Goal: Use online tool/utility: Utilize a website feature to perform a specific function

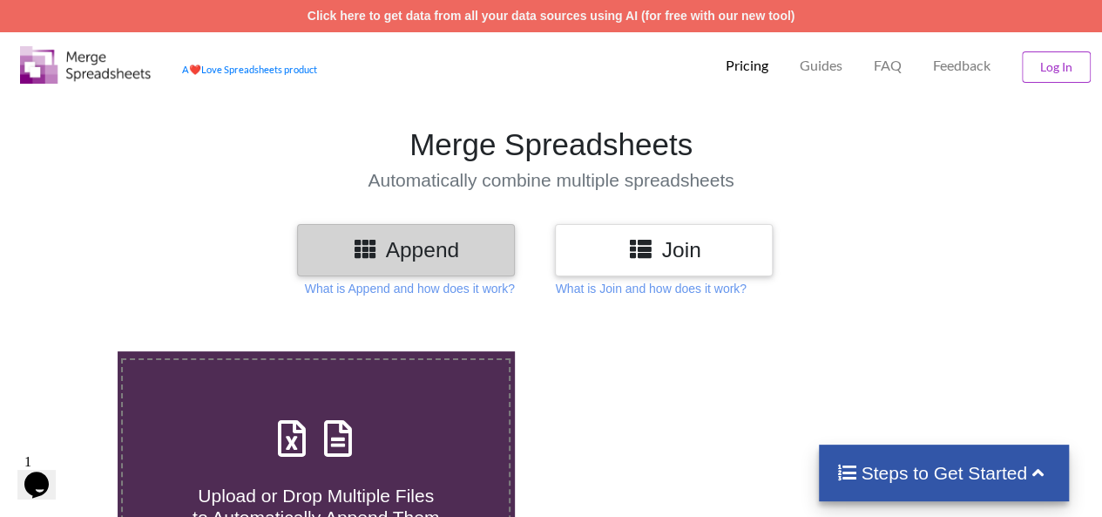
click at [404, 440] on div "Upload or Drop Multiple Files to Automatically Append Them" at bounding box center [316, 470] width 386 height 118
click at [72, 351] on input "Upload or Drop Multiple Files to Automatically Append Them" at bounding box center [72, 351] width 0 height 0
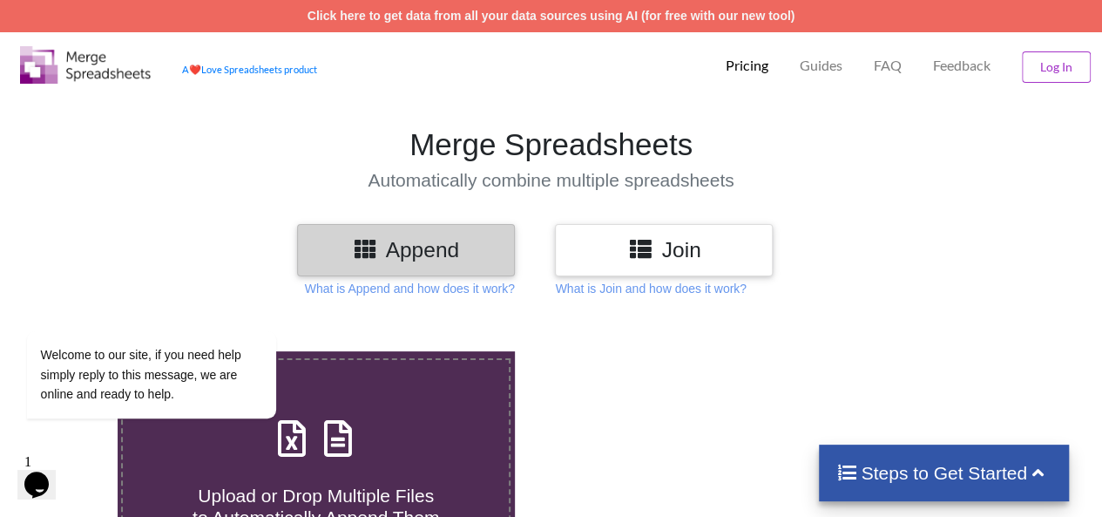
type input "C:\fakepath\5400 Road Coverage - TMR.xlsx"
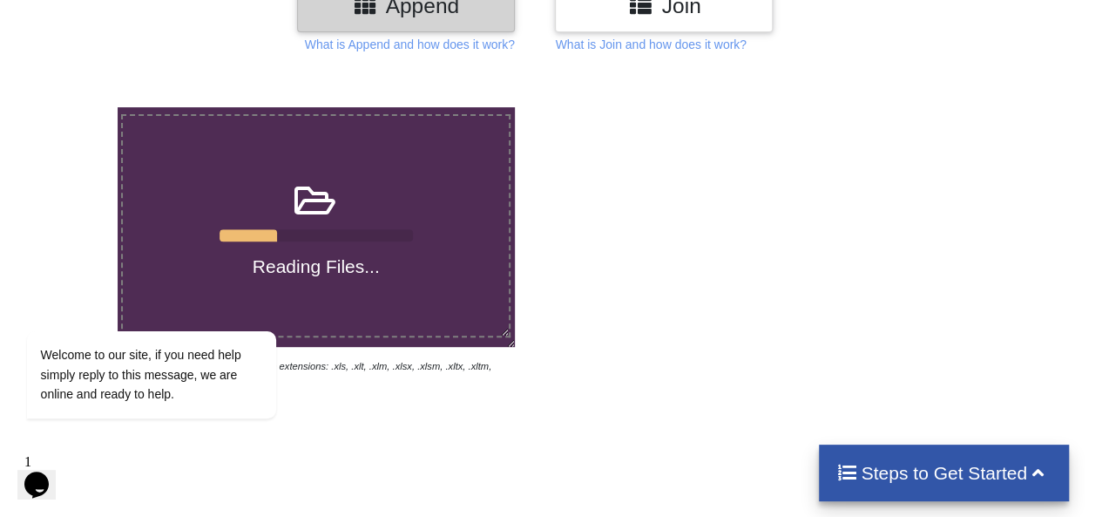
scroll to position [348, 0]
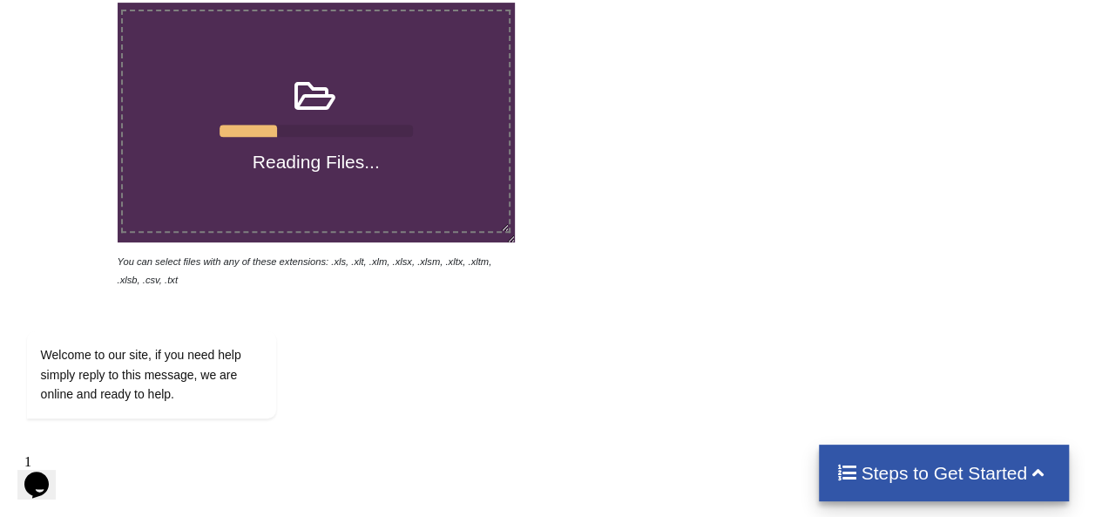
click at [1040, 473] on icon at bounding box center [1038, 471] width 22 height 18
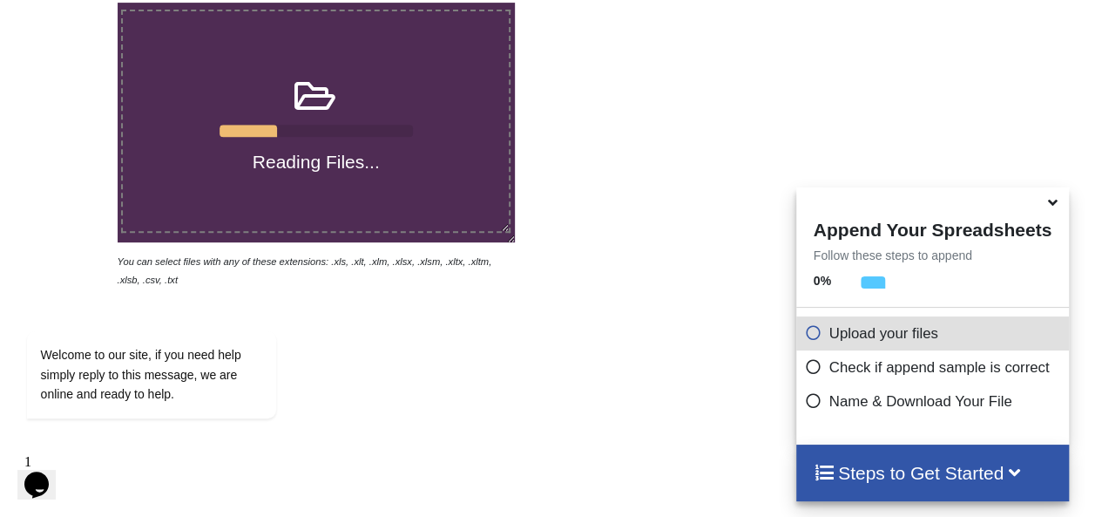
click at [810, 337] on icon at bounding box center [813, 329] width 17 height 15
click at [808, 337] on icon at bounding box center [813, 329] width 17 height 15
click at [1050, 207] on icon at bounding box center [1052, 200] width 18 height 16
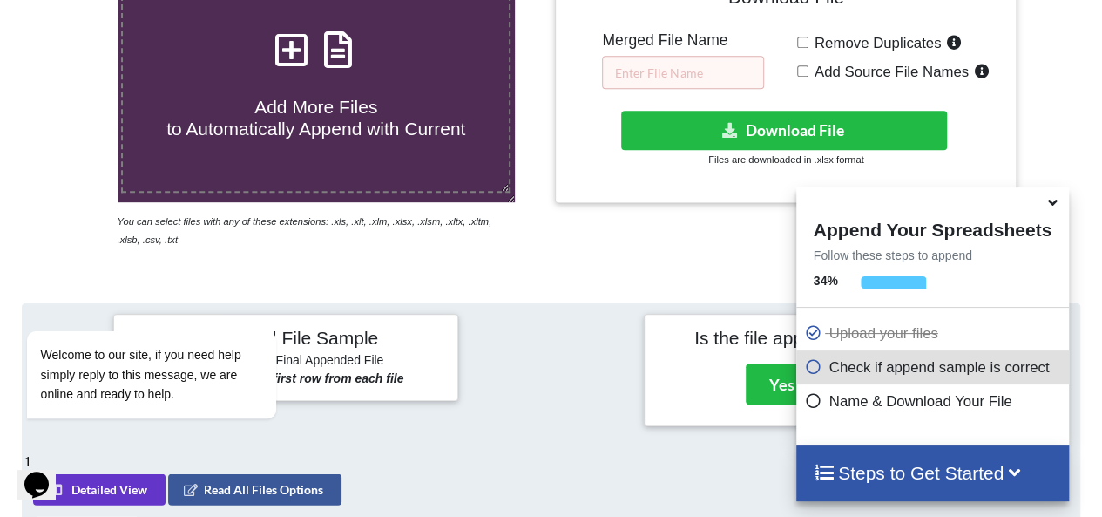
scroll to position [341, 0]
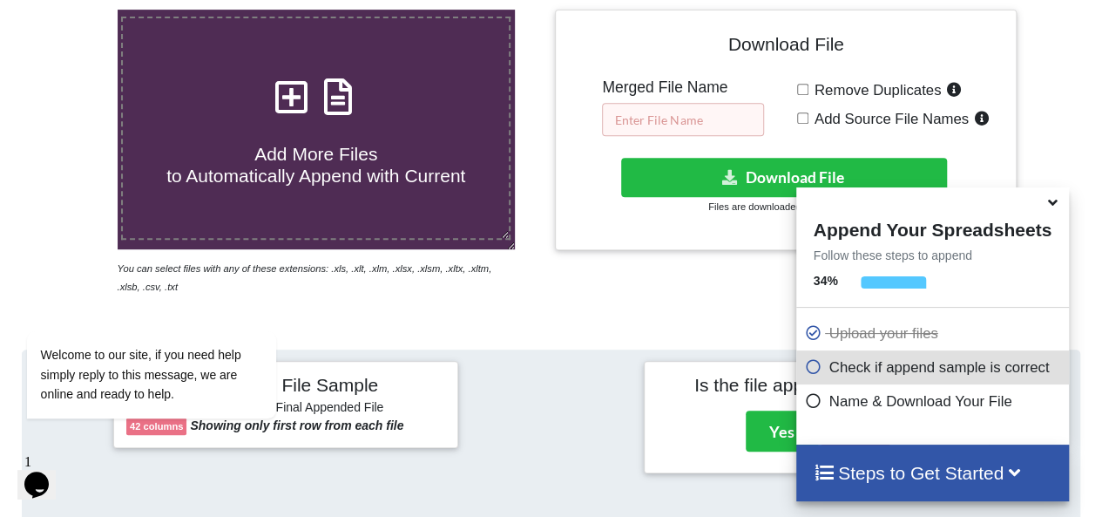
click at [637, 117] on input "text" at bounding box center [683, 119] width 162 height 33
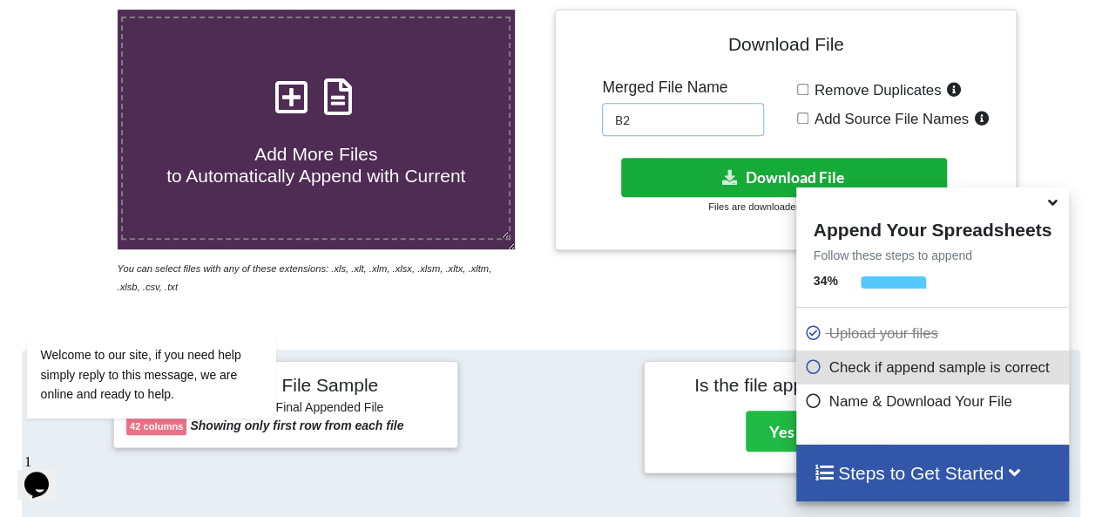
type input "B2"
click at [703, 170] on button "Download File" at bounding box center [784, 177] width 327 height 39
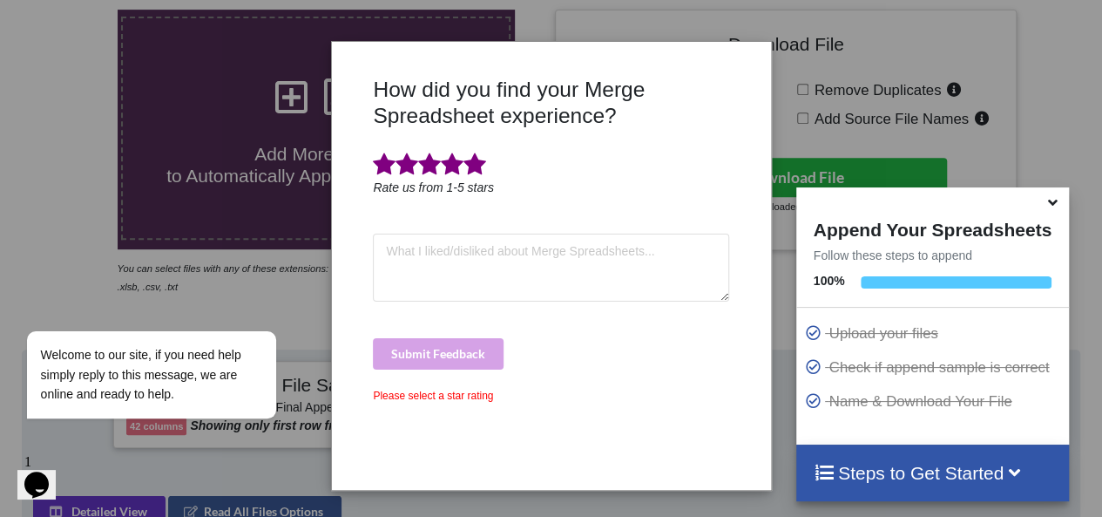
click at [479, 172] on span at bounding box center [474, 164] width 23 height 24
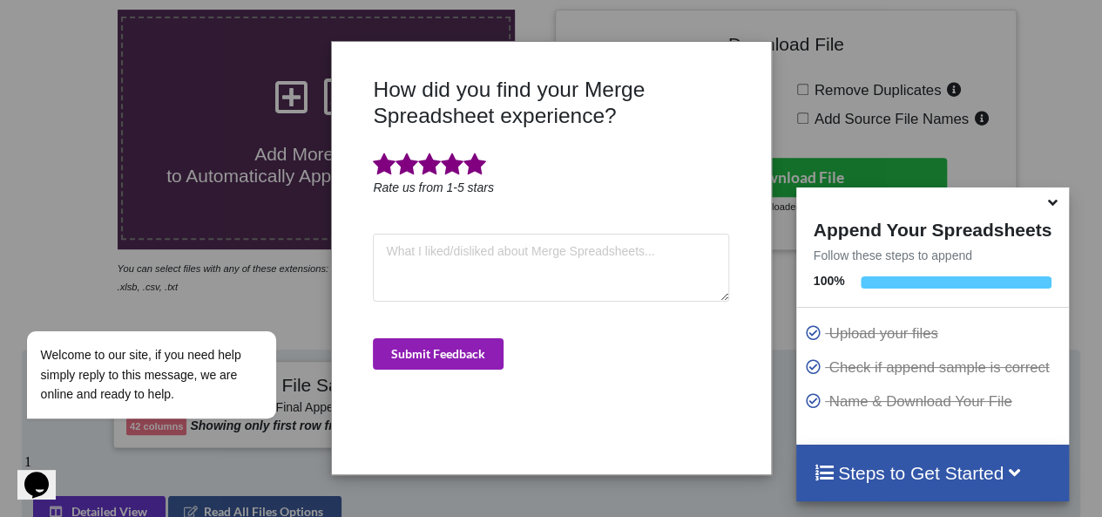
click at [448, 355] on button "Submit Feedback" at bounding box center [438, 353] width 131 height 31
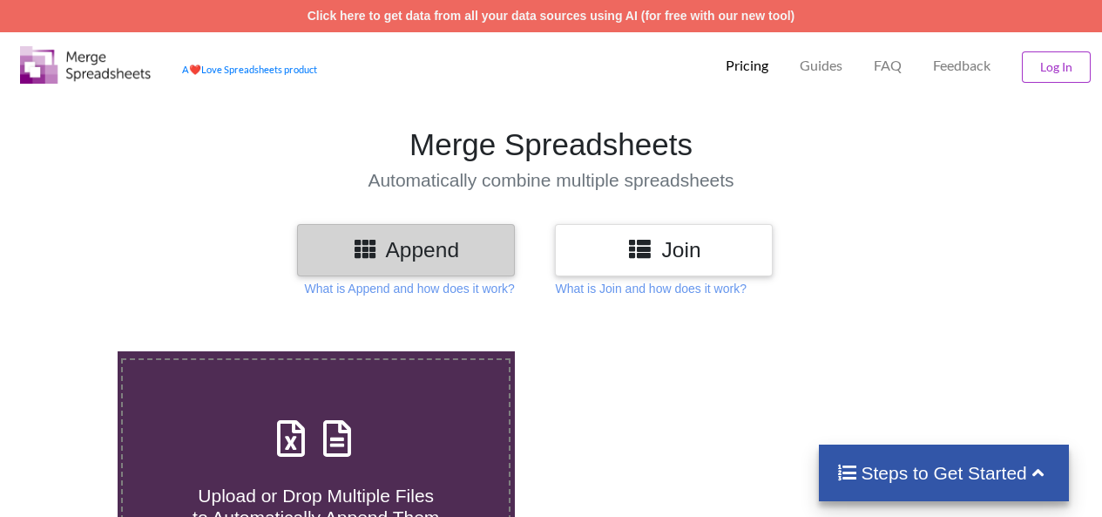
scroll to position [341, 0]
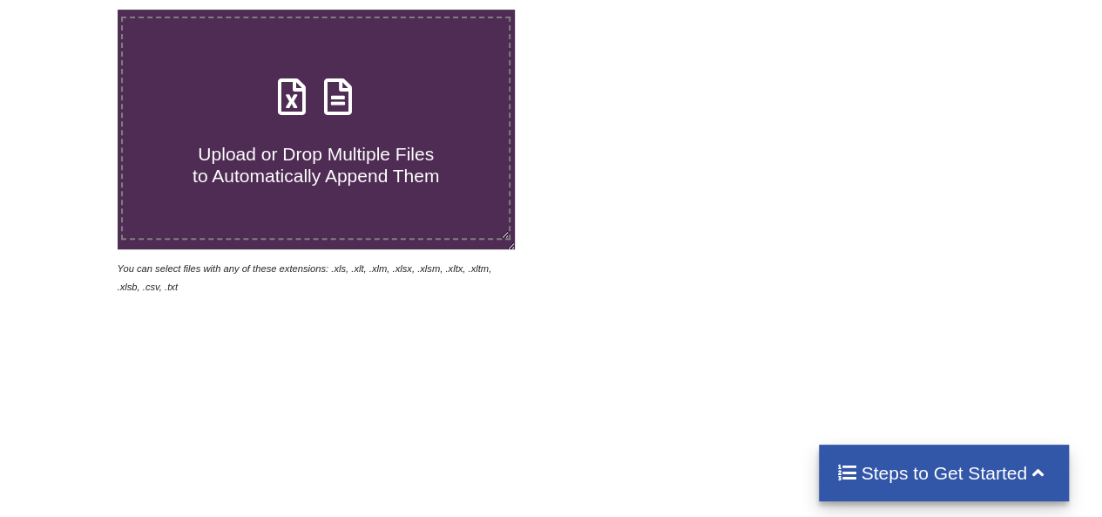
click at [240, 122] on h4 "Upload or Drop Multiple Files to Automatically Append Them" at bounding box center [316, 154] width 386 height 66
click at [72, 10] on input "Upload or Drop Multiple Files to Automatically Append Them" at bounding box center [72, 10] width 0 height 0
type input "C:\fakepath\5603 Road Coverage - TMR.xlsx"
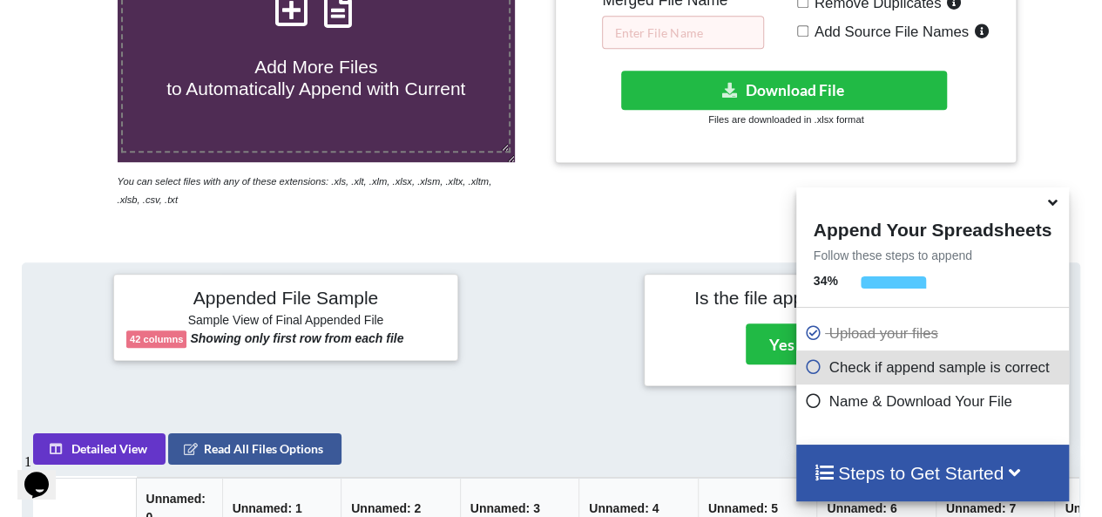
scroll to position [341, 0]
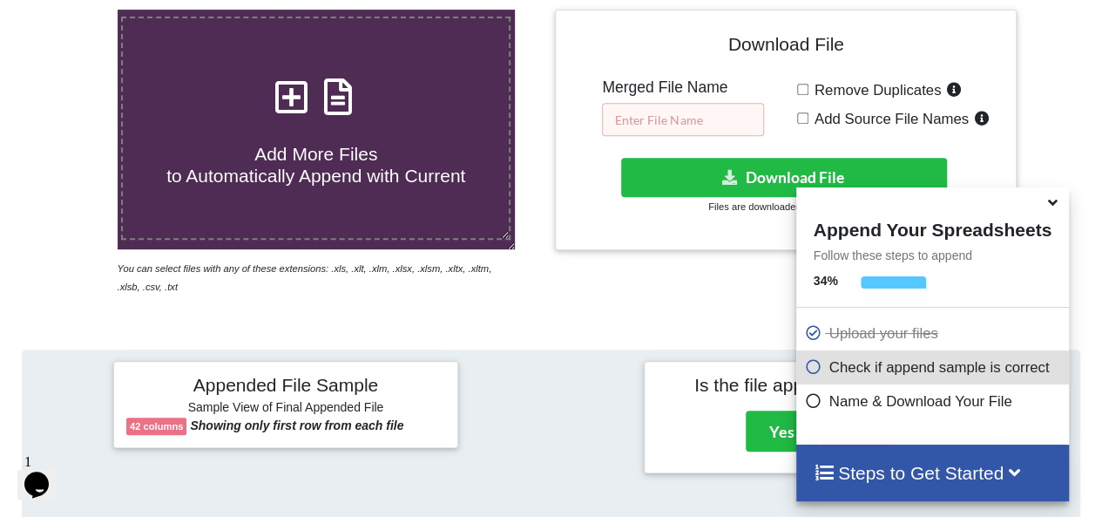
click at [677, 111] on input "text" at bounding box center [683, 119] width 162 height 33
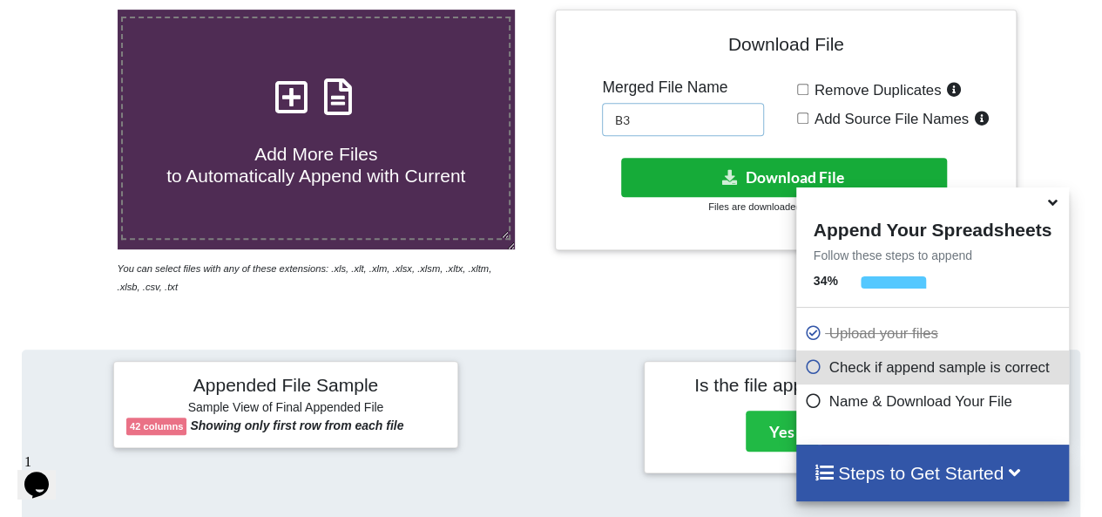
type input "B3"
click at [692, 168] on button "Download File" at bounding box center [784, 177] width 327 height 39
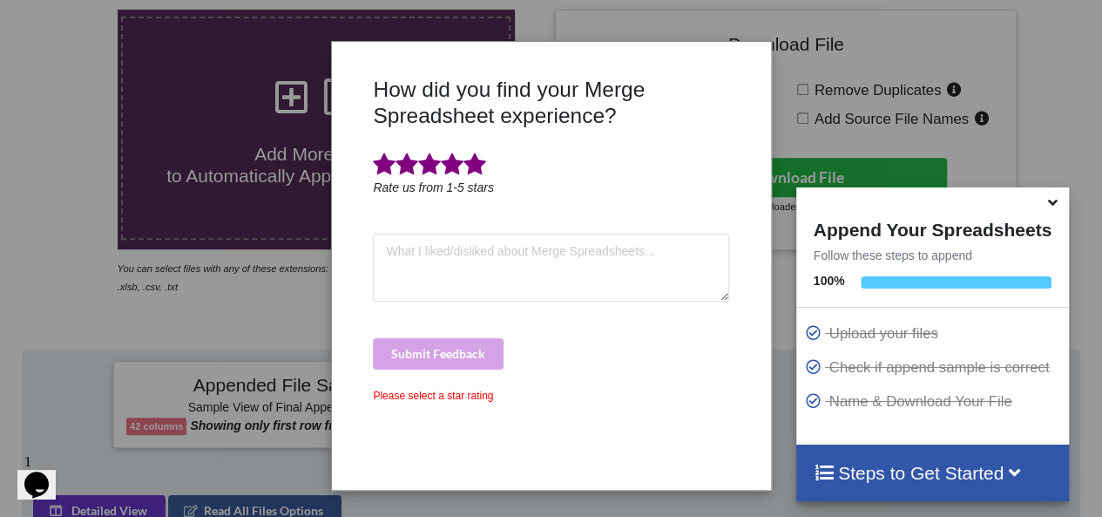
click at [473, 165] on span at bounding box center [474, 164] width 23 height 24
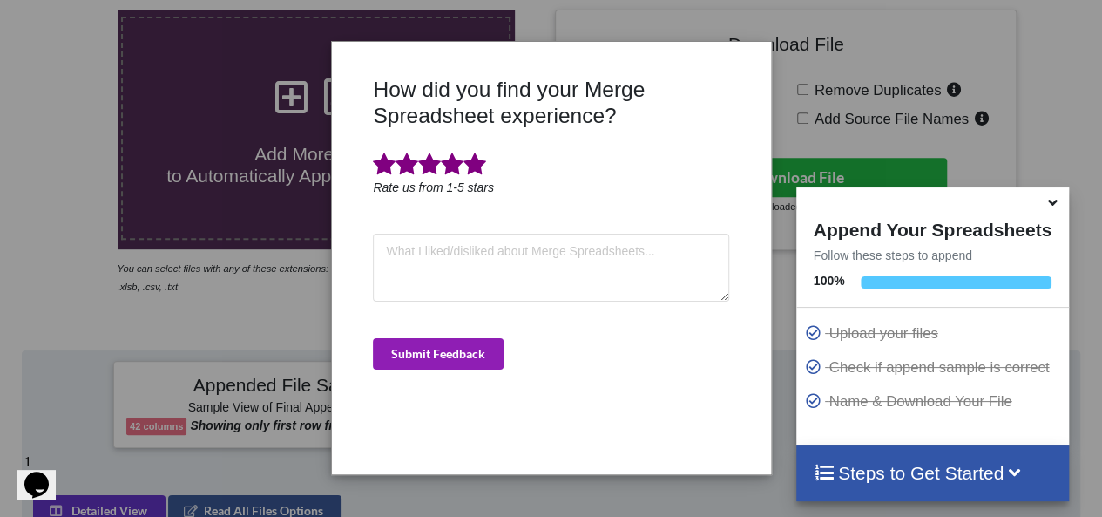
click at [437, 359] on button "Submit Feedback" at bounding box center [438, 353] width 131 height 31
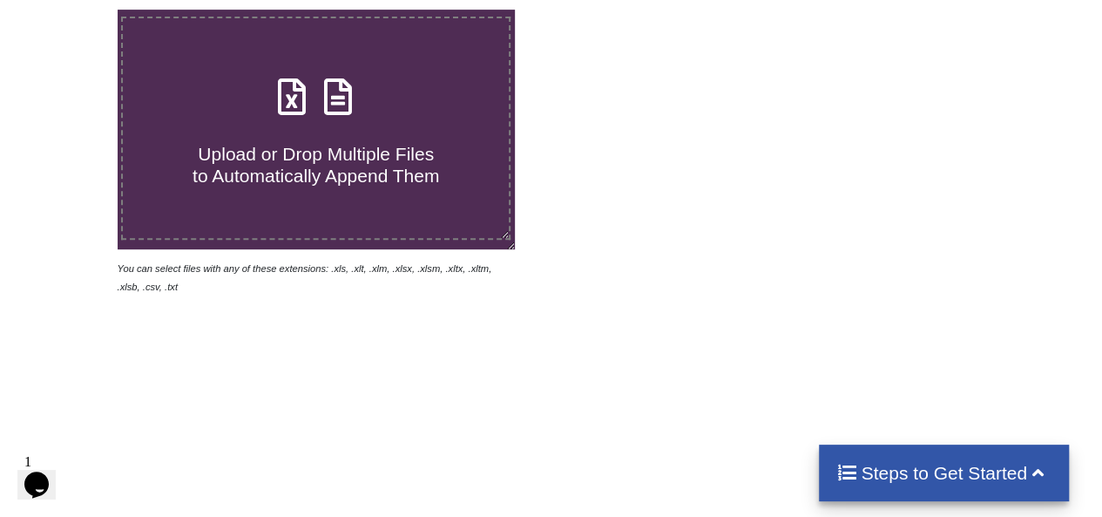
type input "C:\fakepath\5808 Road Coverage - TMR.xlsx"
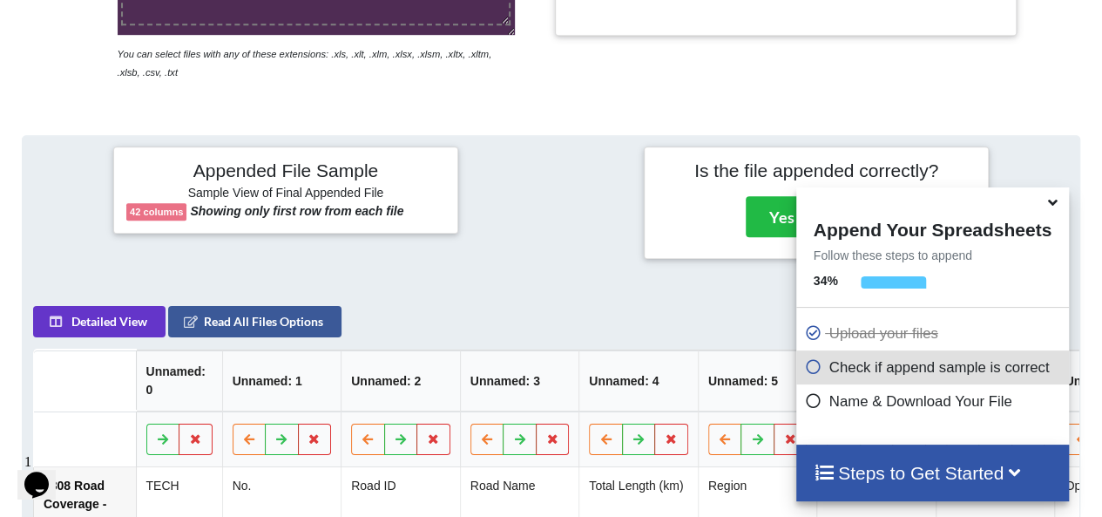
scroll to position [341, 0]
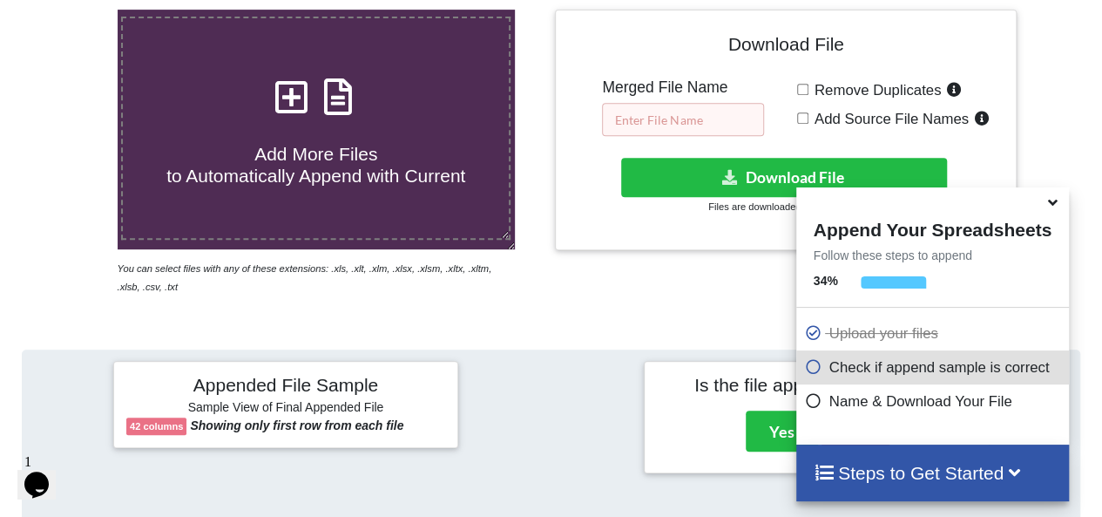
click at [648, 122] on input "text" at bounding box center [683, 119] width 162 height 33
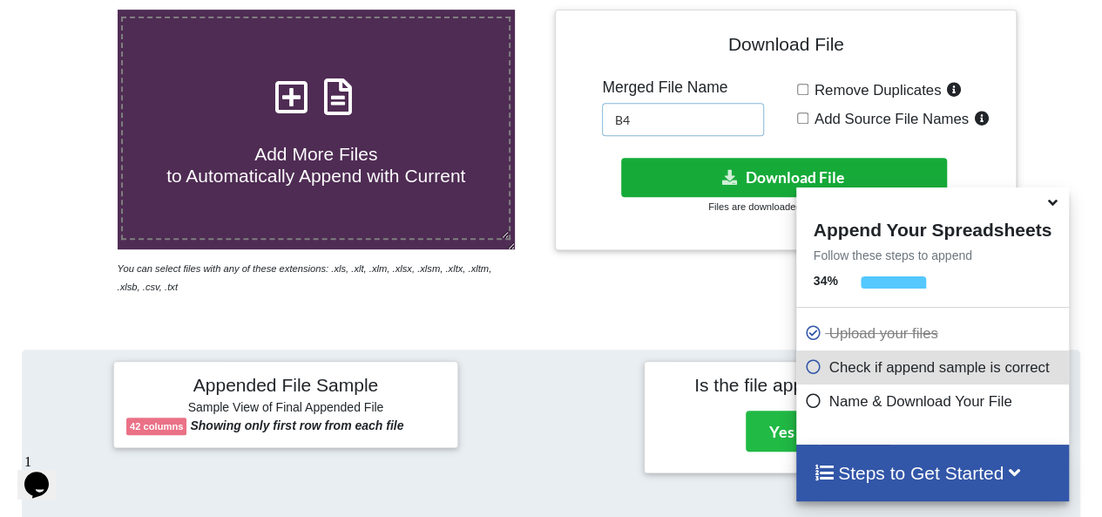
type input "B4"
click at [701, 177] on button "Download File" at bounding box center [784, 177] width 327 height 39
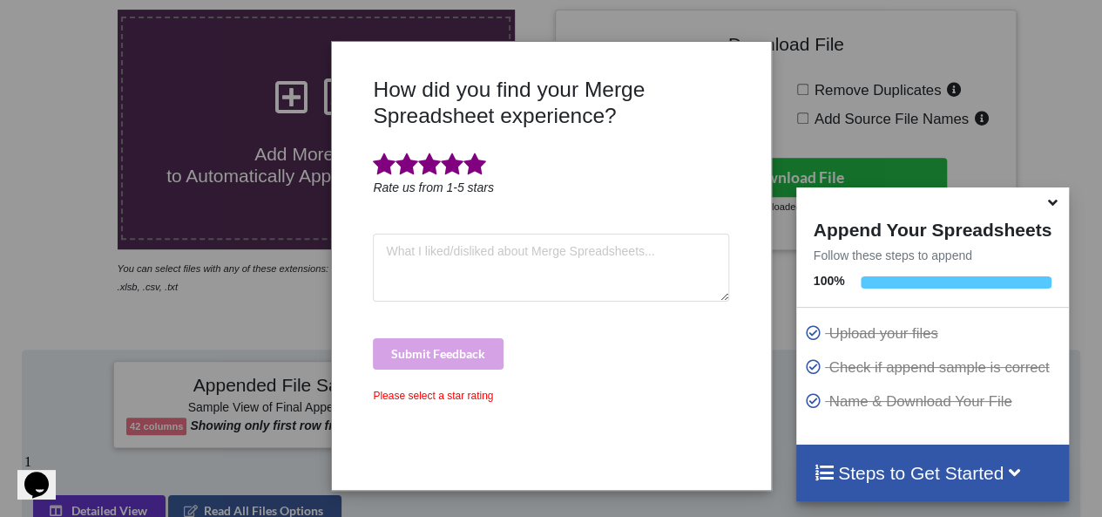
click at [481, 163] on span at bounding box center [474, 164] width 23 height 24
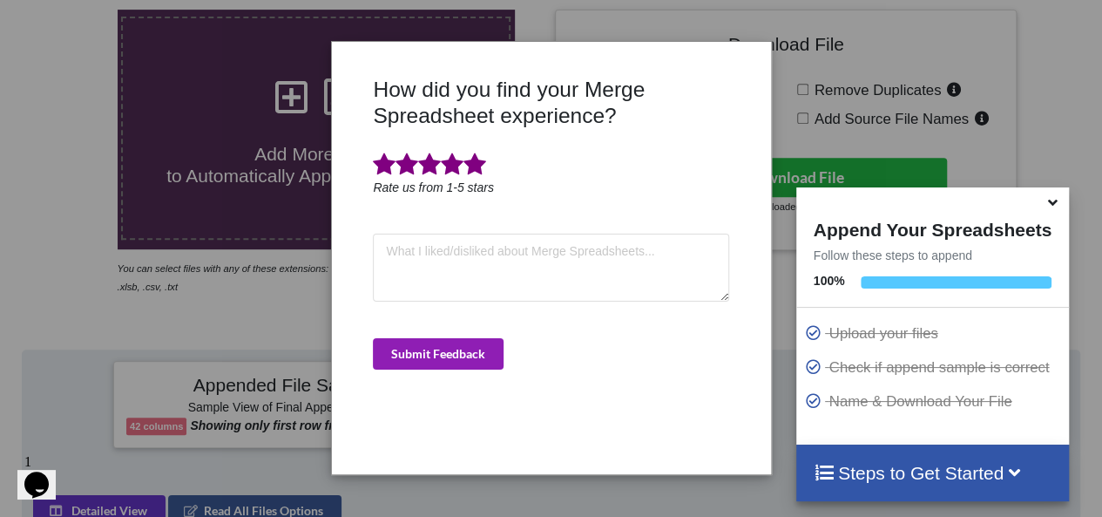
click at [462, 365] on button "Submit Feedback" at bounding box center [438, 353] width 131 height 31
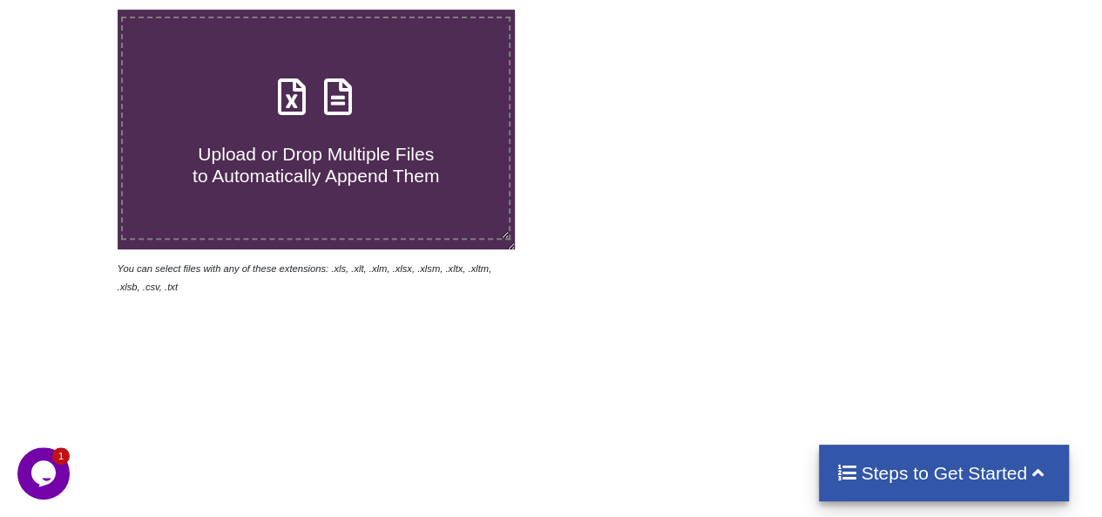
click at [350, 182] on span "Upload or Drop Multiple Files to Automatically Append Them" at bounding box center [315, 165] width 247 height 42
click at [72, 10] on input "Upload or Drop Multiple Files to Automatically Append Them" at bounding box center [72, 10] width 0 height 0
type input "C:\fakepath\6022 Road Coverage - TMR.xlsx"
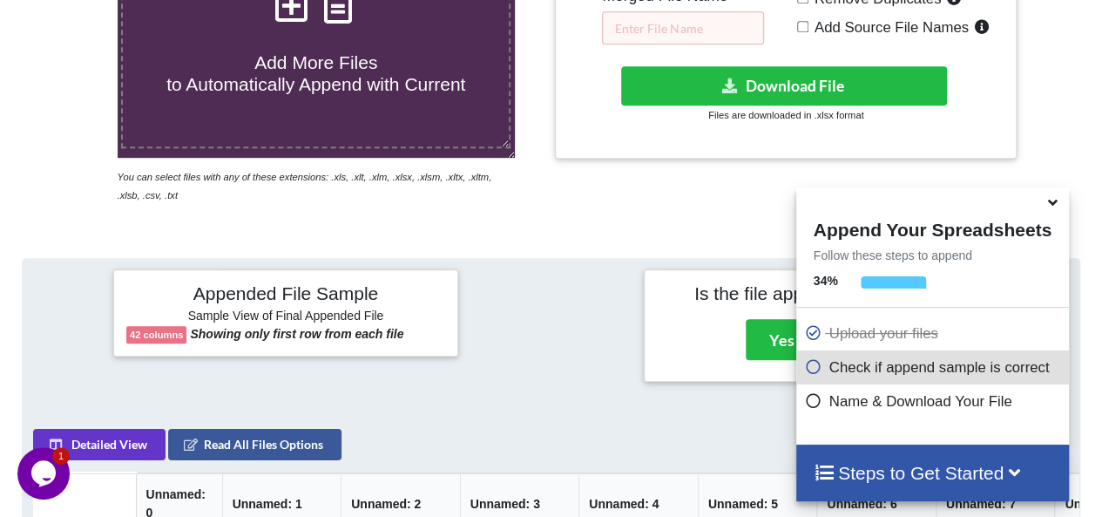
scroll to position [429, 0]
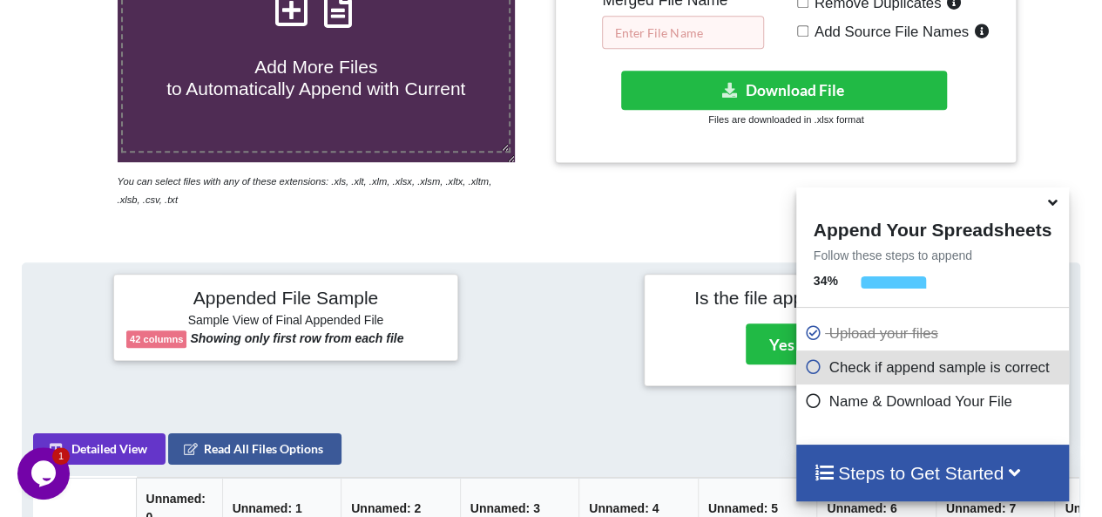
click at [659, 37] on input "text" at bounding box center [683, 32] width 162 height 33
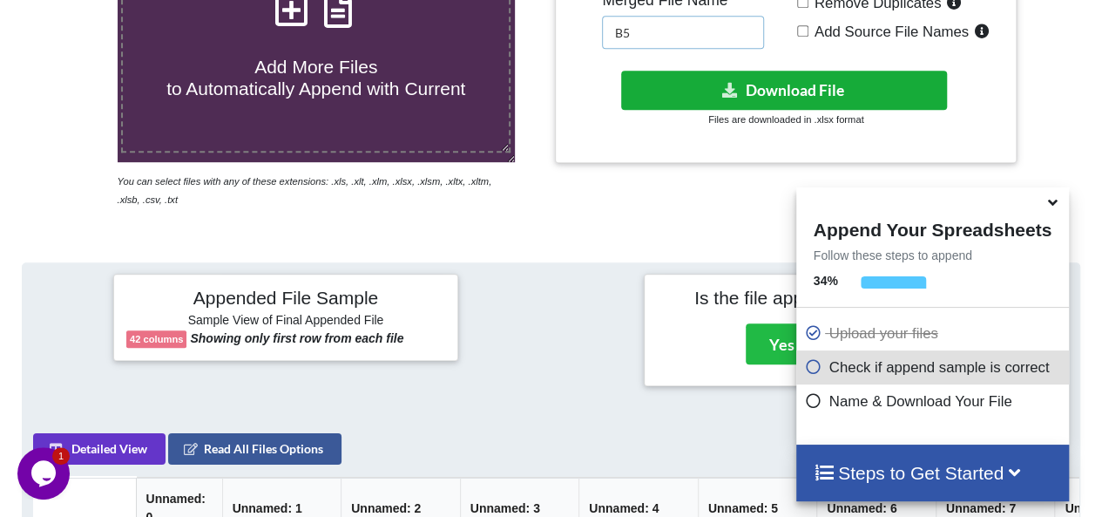
type input "B5"
click at [686, 83] on button "Download File" at bounding box center [784, 90] width 327 height 39
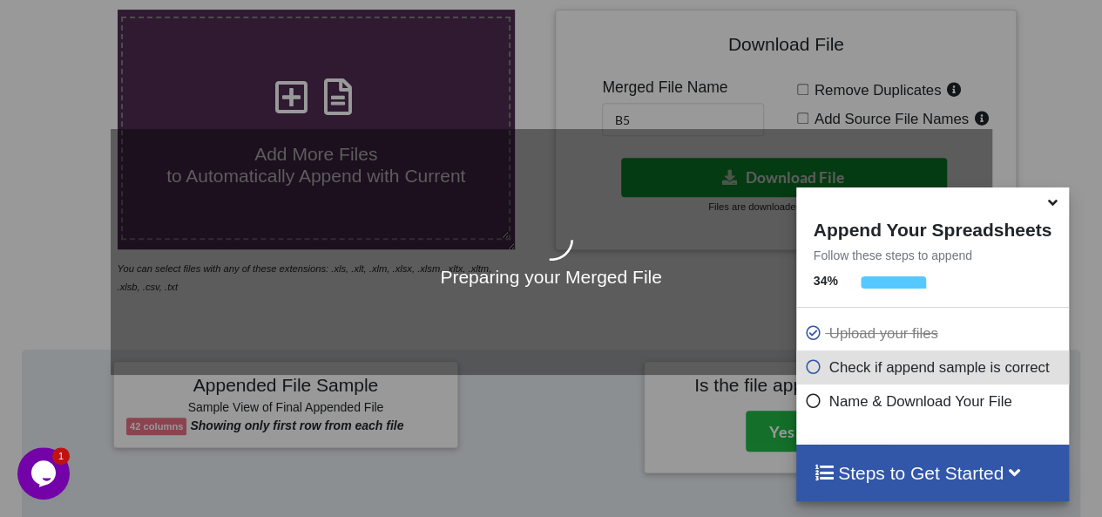
scroll to position [254, 0]
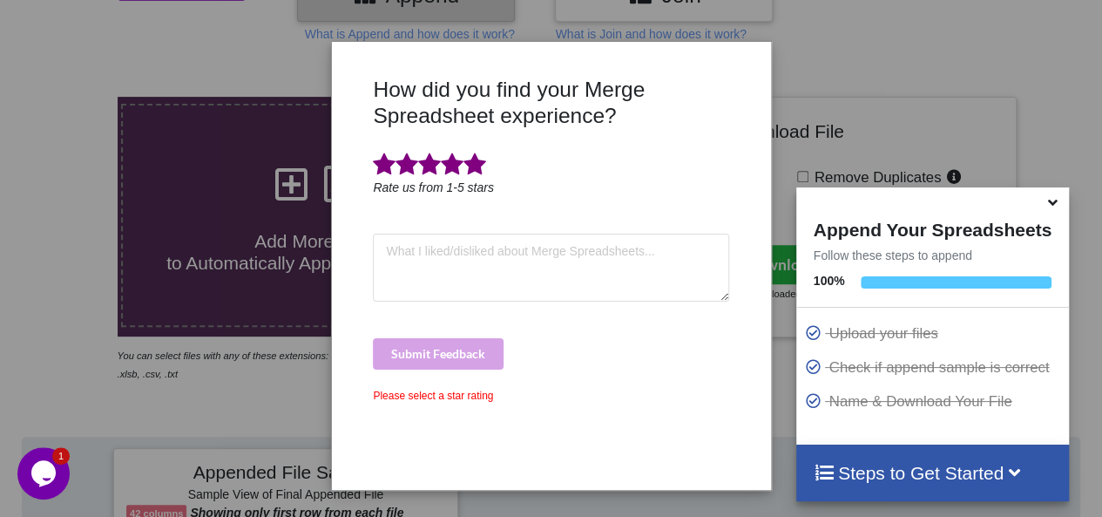
click at [479, 166] on span at bounding box center [474, 164] width 23 height 24
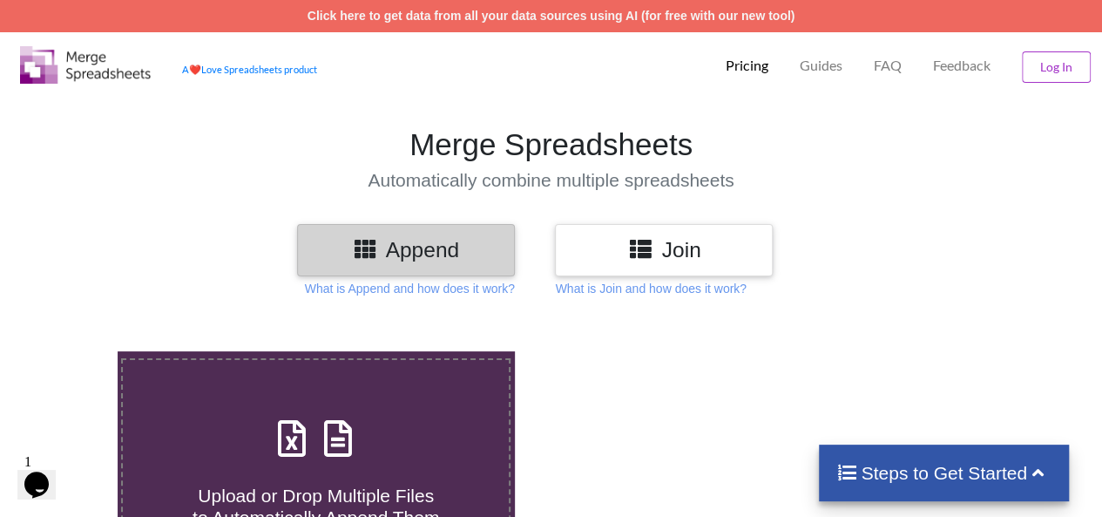
click at [382, 411] on div "Upload or Drop Multiple Files to Automatically Append Them" at bounding box center [316, 470] width 386 height 118
click at [72, 351] on input "Upload or Drop Multiple Files to Automatically Append Them" at bounding box center [72, 351] width 0 height 0
type input "C:\fakepath\6300 Road Coverage - TMR.xlsx"
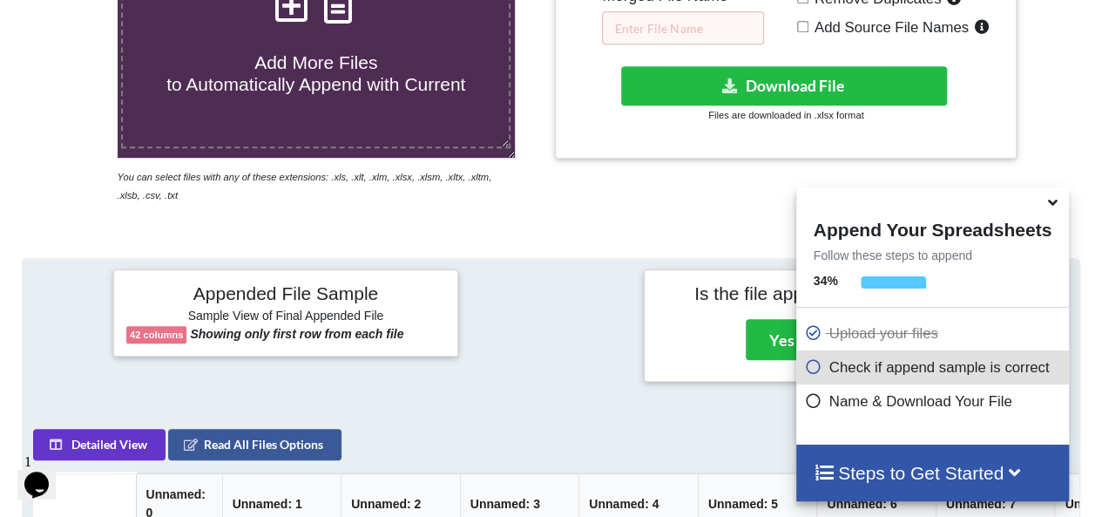
scroll to position [429, 0]
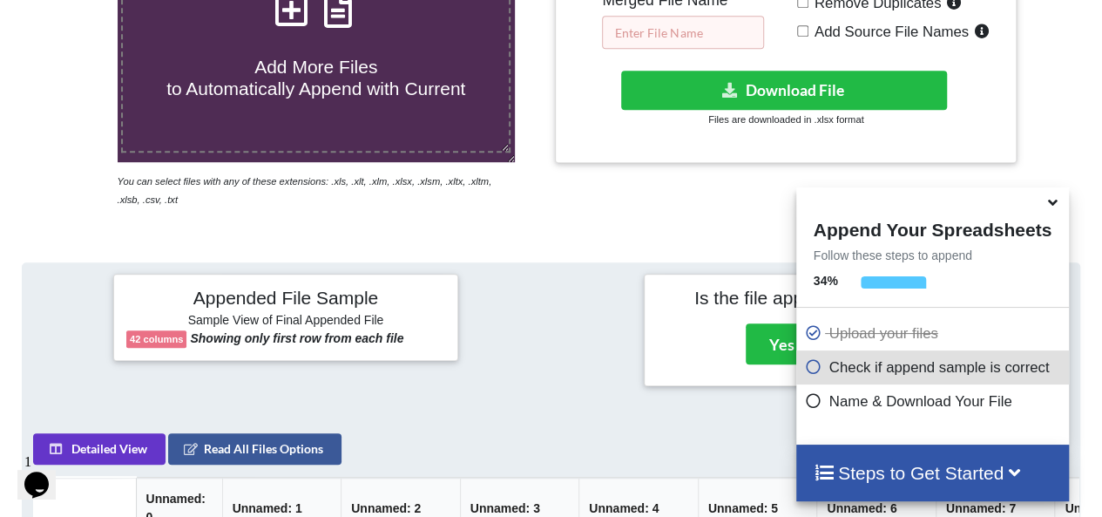
click at [645, 33] on input "text" at bounding box center [683, 32] width 162 height 33
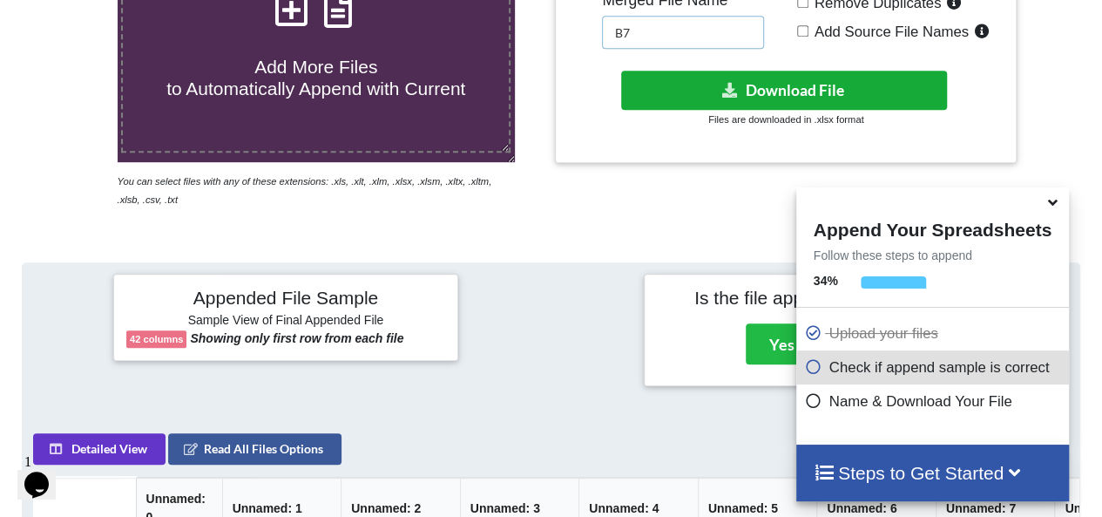
type input "B7"
click at [724, 86] on icon at bounding box center [730, 89] width 18 height 13
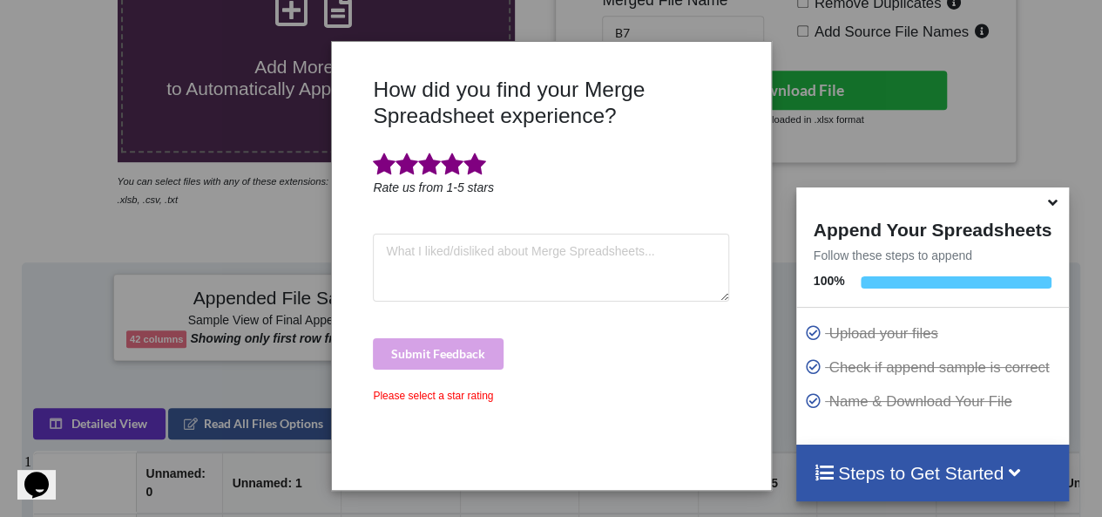
click at [475, 168] on span at bounding box center [474, 164] width 23 height 24
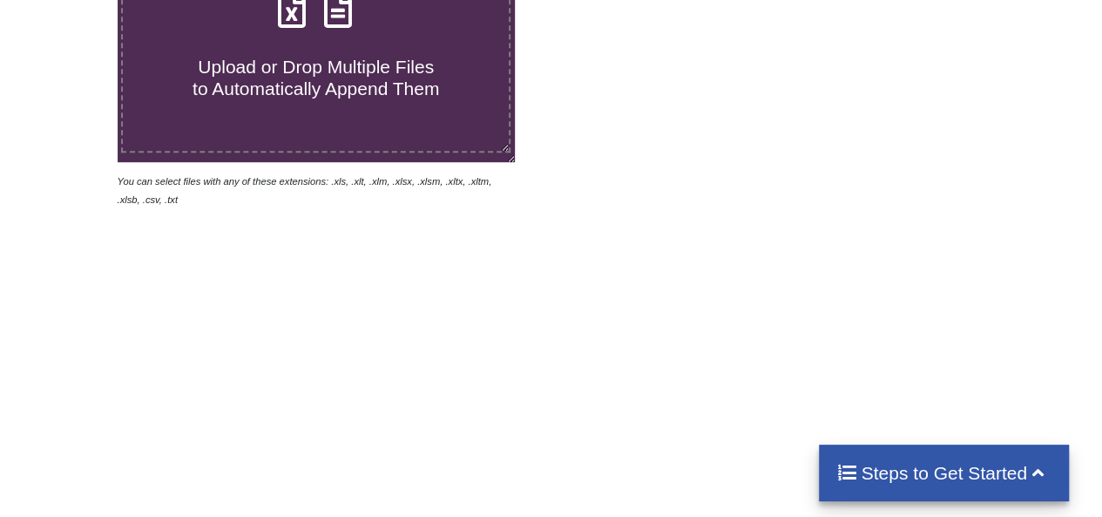
click at [312, 125] on label "Upload or Drop Multiple Files to Automatically Append Them" at bounding box center [315, 41] width 389 height 224
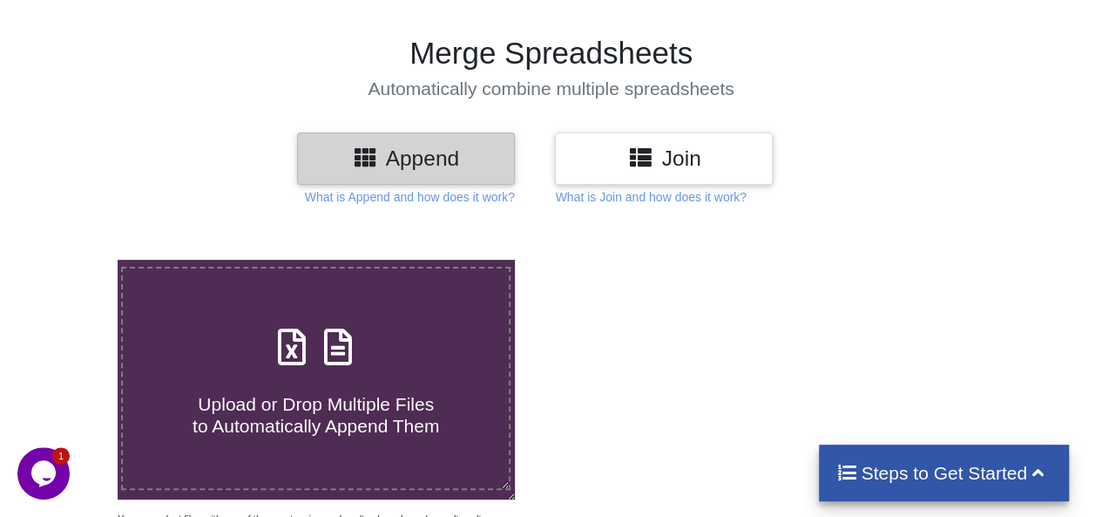
type input "C:\fakepath\6524 Road Coverage - TMR.xlsx"
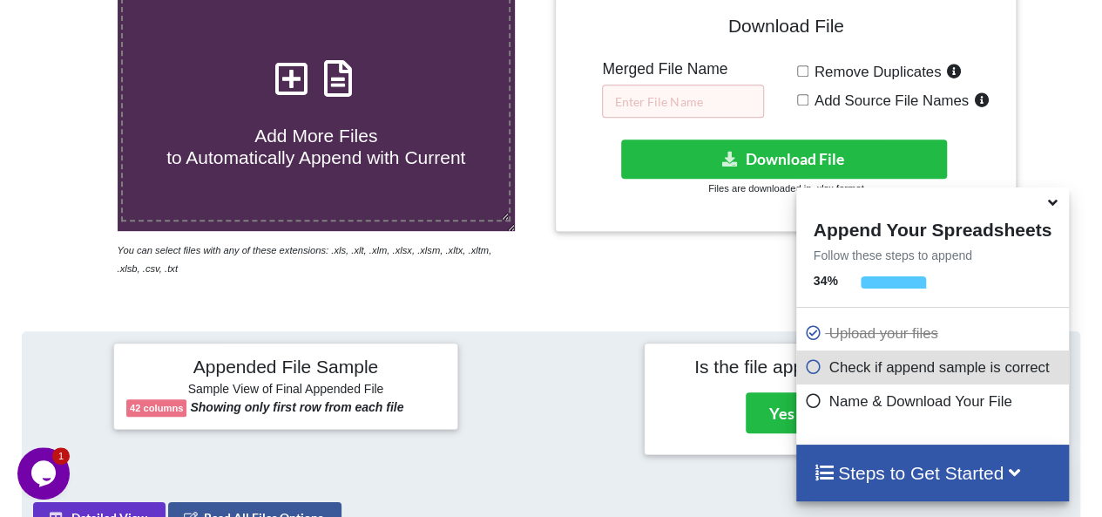
scroll to position [341, 0]
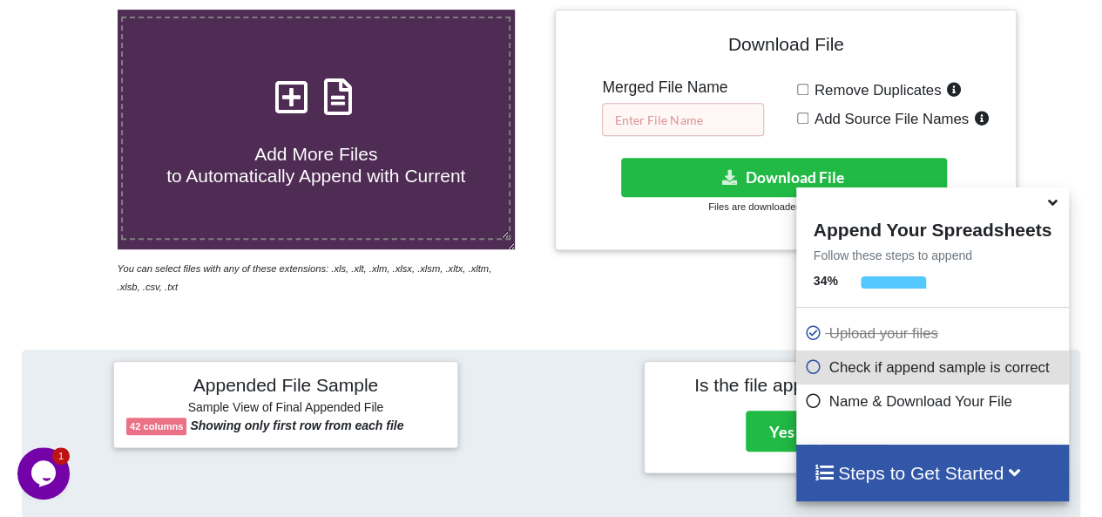
click at [648, 122] on input "text" at bounding box center [683, 119] width 162 height 33
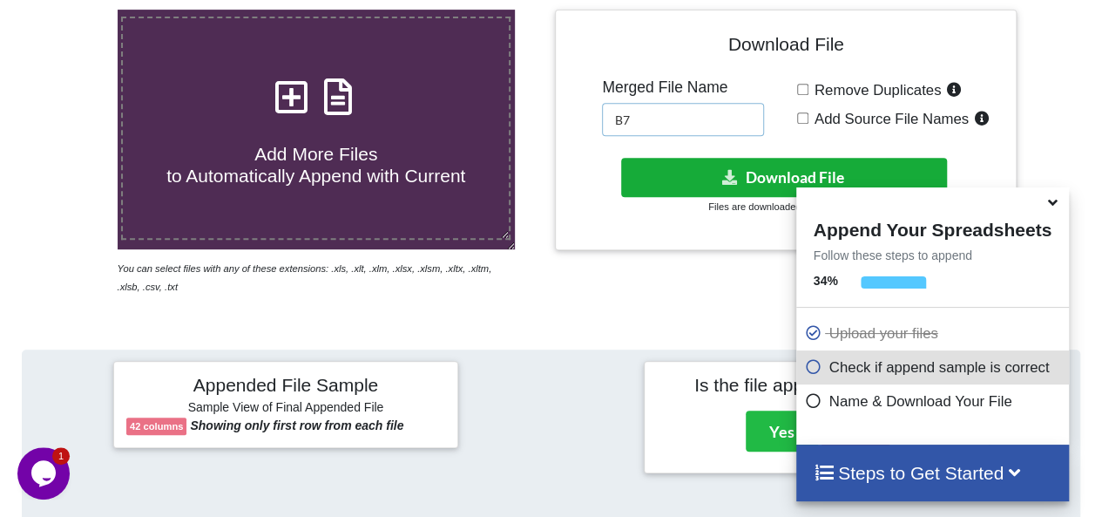
type input "B7"
click at [665, 175] on button "Download File" at bounding box center [784, 177] width 327 height 39
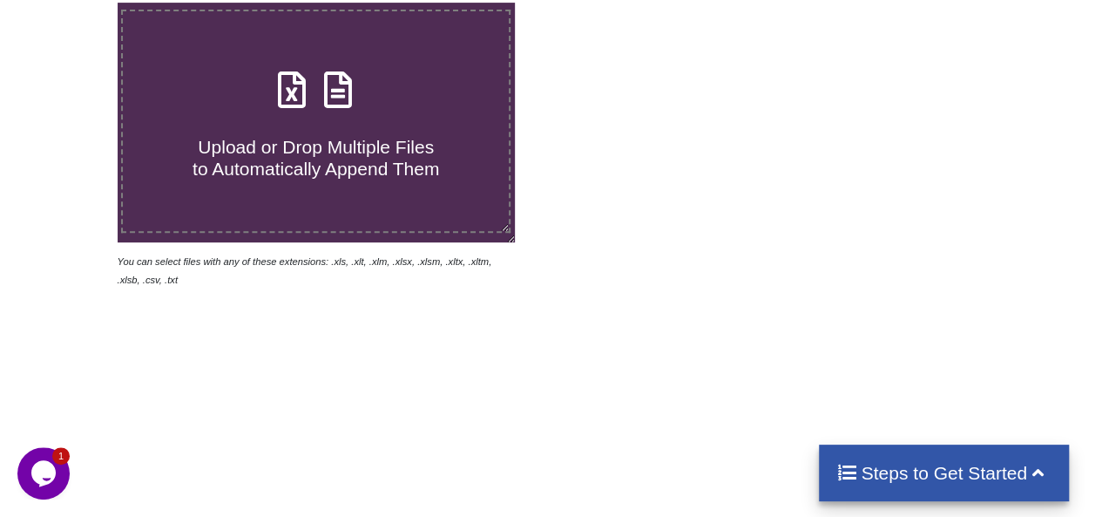
scroll to position [174, 0]
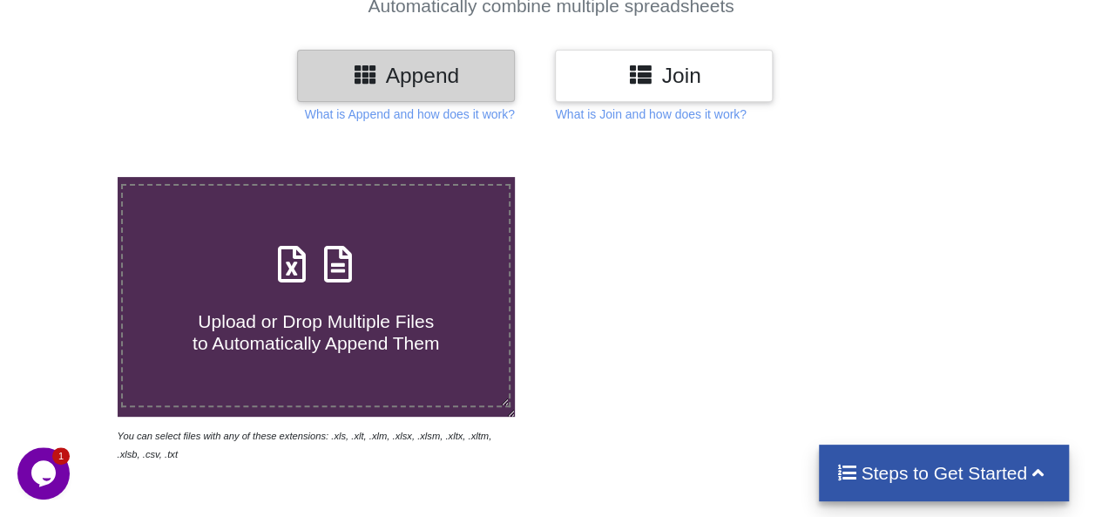
click at [353, 293] on h4 "Upload or Drop Multiple Files to Automatically Append Them" at bounding box center [316, 321] width 386 height 66
click at [72, 177] on input "Upload or Drop Multiple Files to Automatically Append Them" at bounding box center [72, 177] width 0 height 0
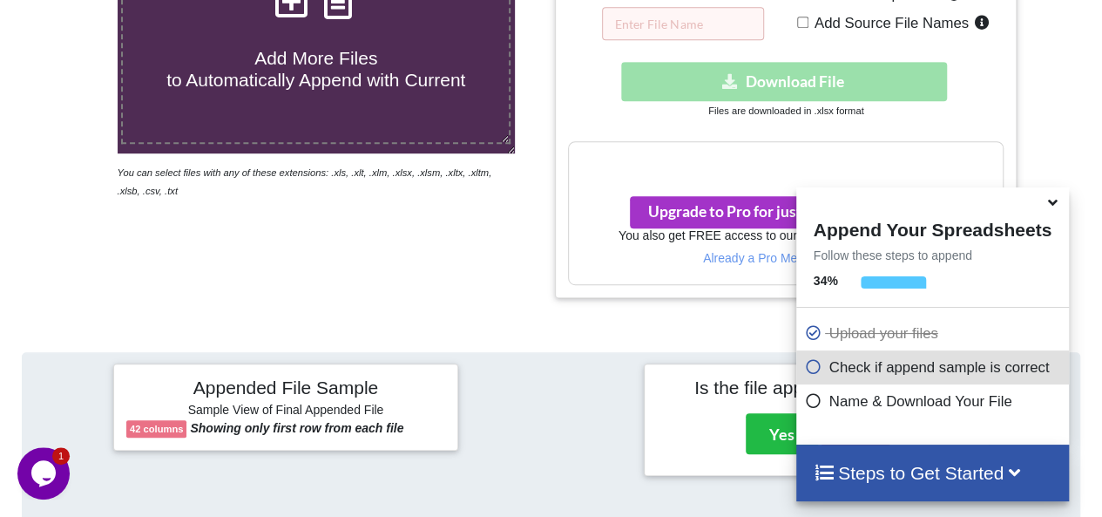
scroll to position [89, 0]
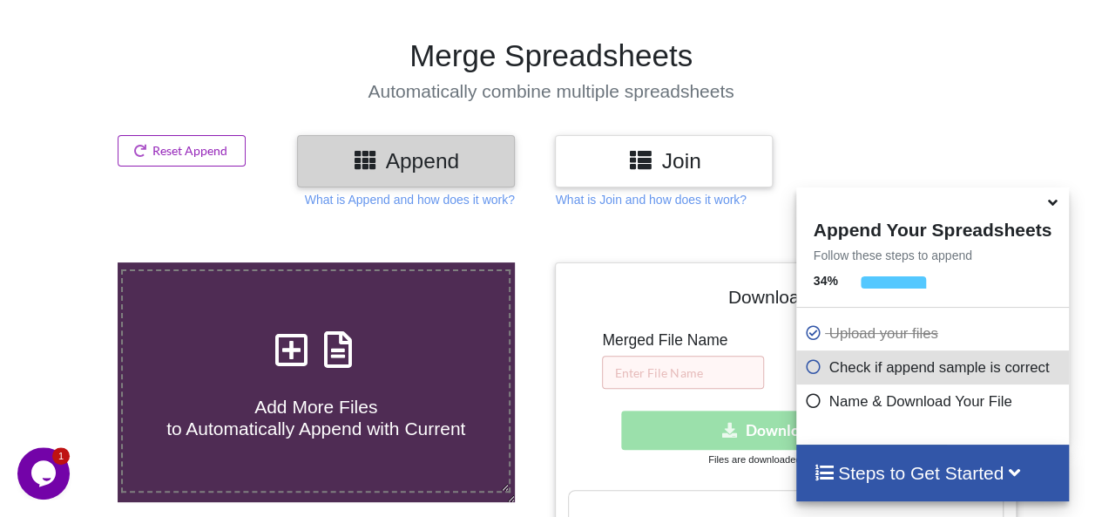
click at [160, 155] on button "Reset Append" at bounding box center [182, 150] width 129 height 31
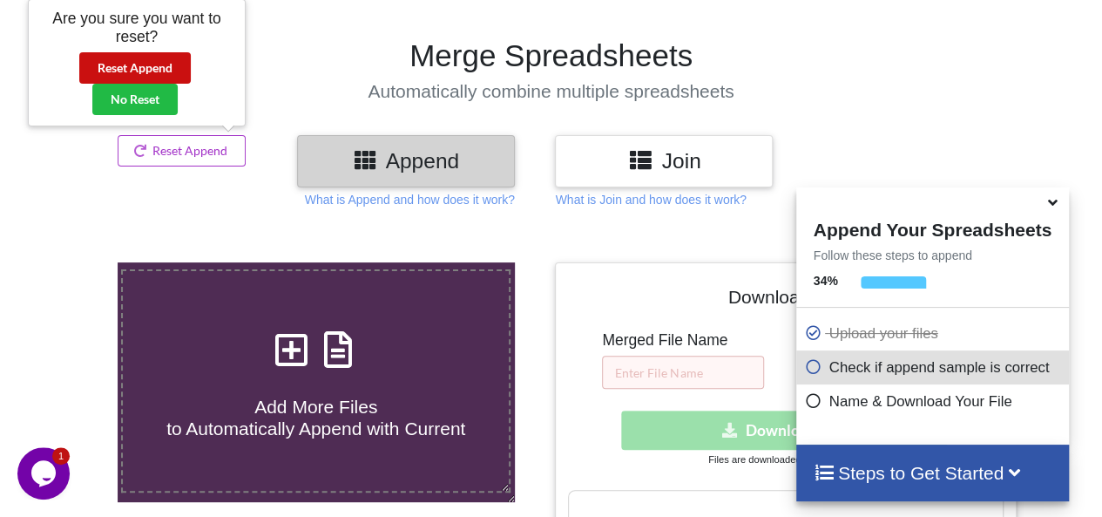
click at [138, 74] on button "Reset Append" at bounding box center [134, 67] width 111 height 31
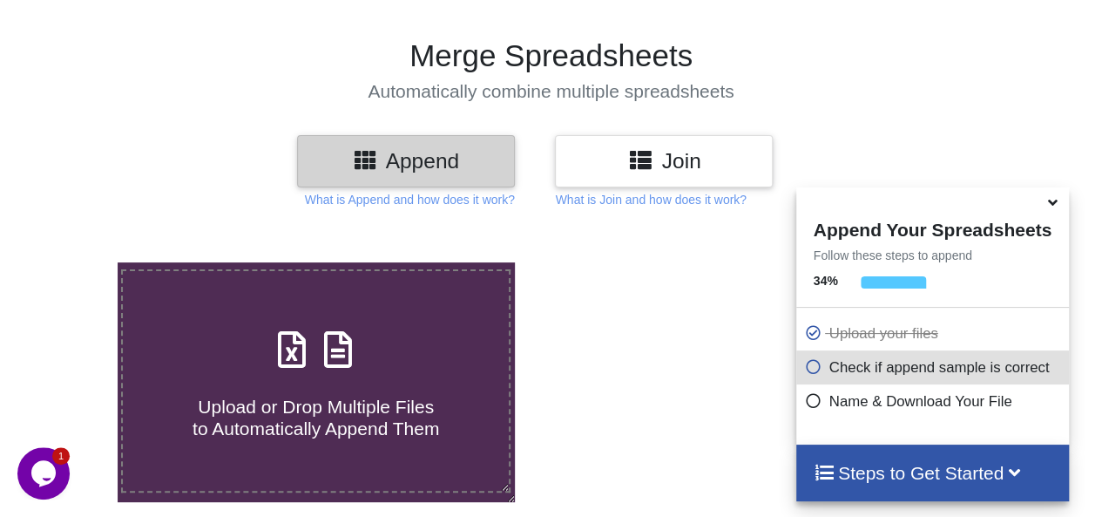
click at [407, 353] on div "Upload or Drop Multiple Files to Automatically Append Them" at bounding box center [316, 381] width 386 height 118
click at [72, 262] on input "Upload or Drop Multiple Files to Automatically Append Them" at bounding box center [72, 262] width 0 height 0
type input "C:\fakepath\7007 Road Coverage - TMR.xlsx"
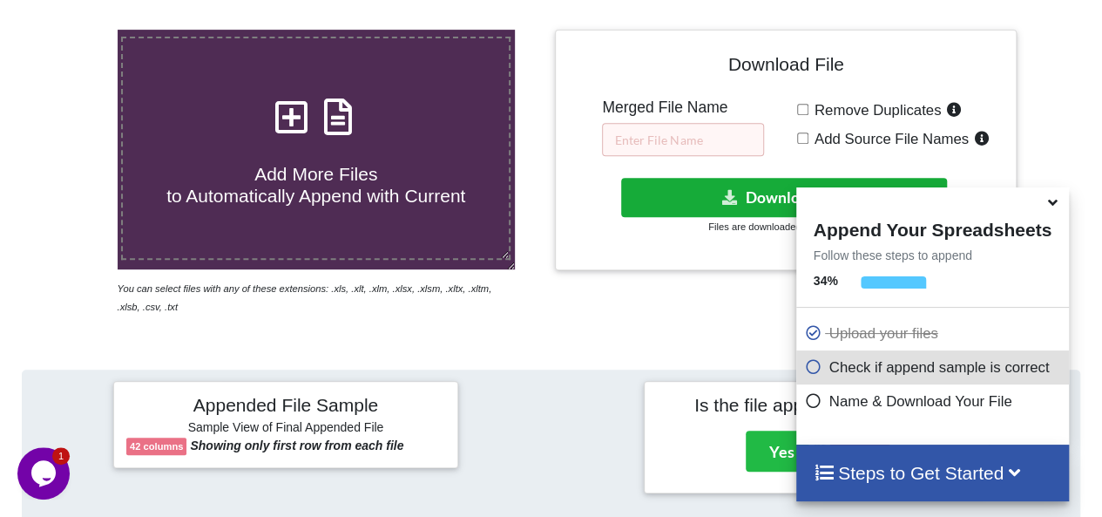
scroll to position [348, 0]
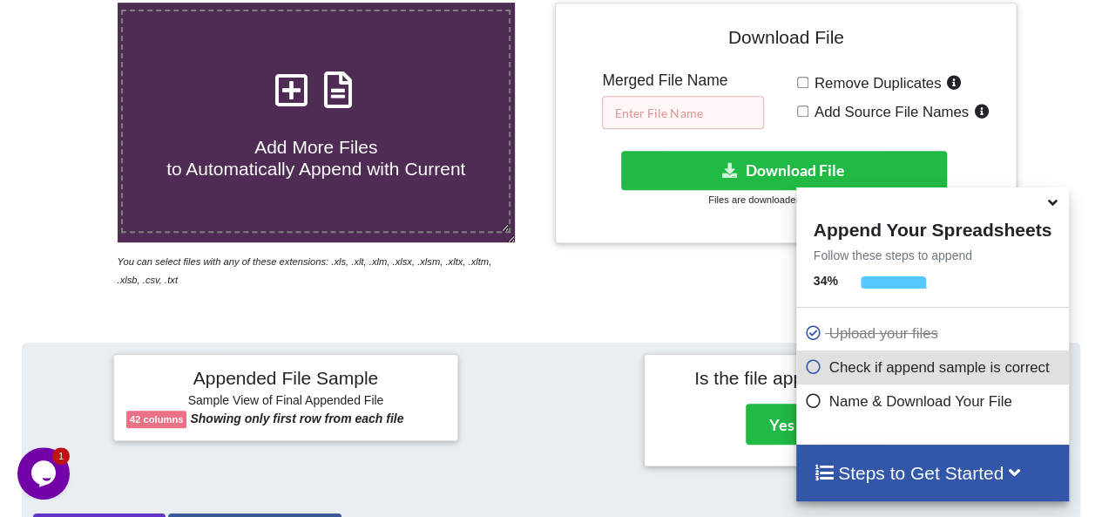
click at [653, 114] on input "text" at bounding box center [683, 112] width 162 height 33
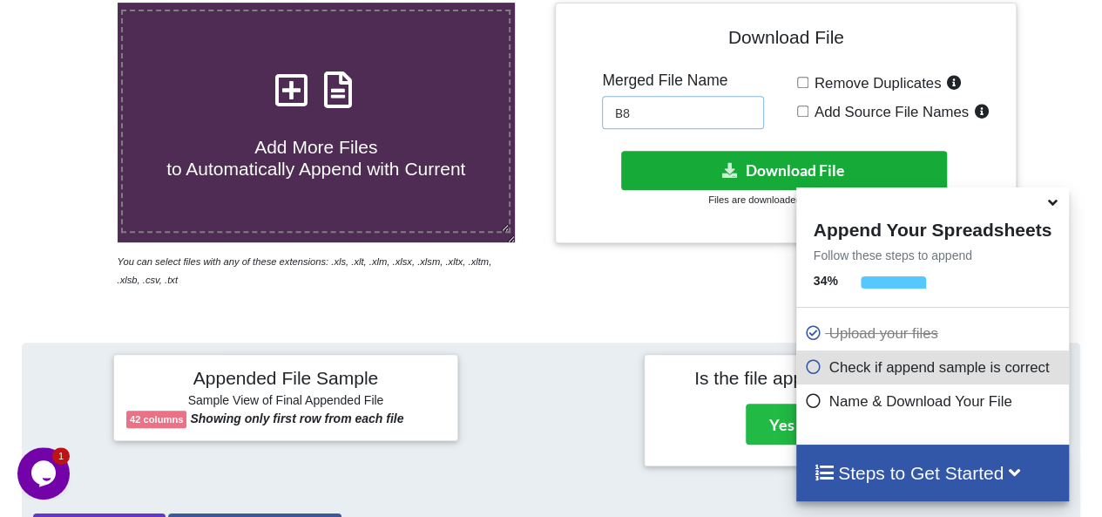
type input "B8"
click at [716, 166] on button "Download File" at bounding box center [784, 170] width 327 height 39
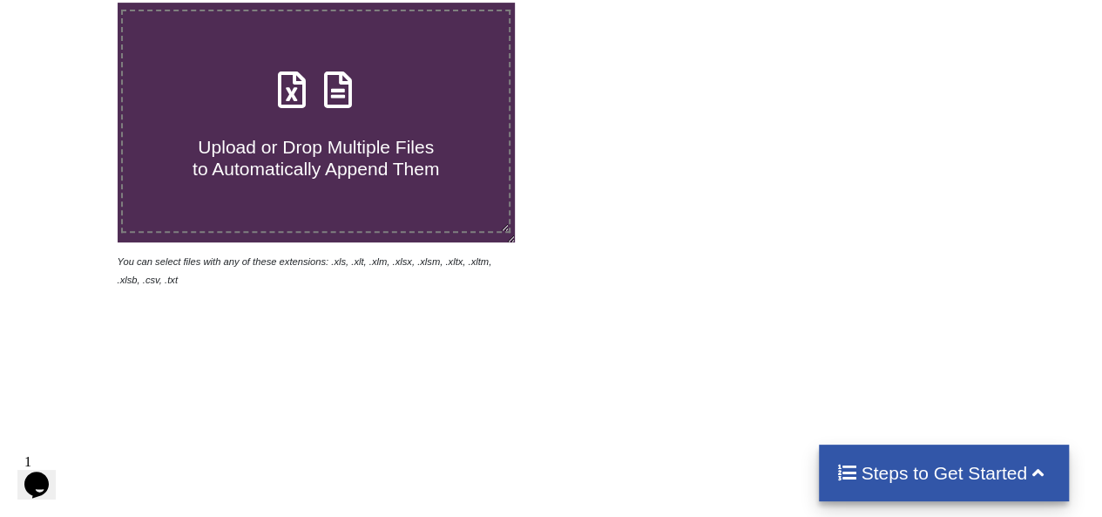
type input "C:\fakepath\7300 Road Coverage - TMR.xlsx"
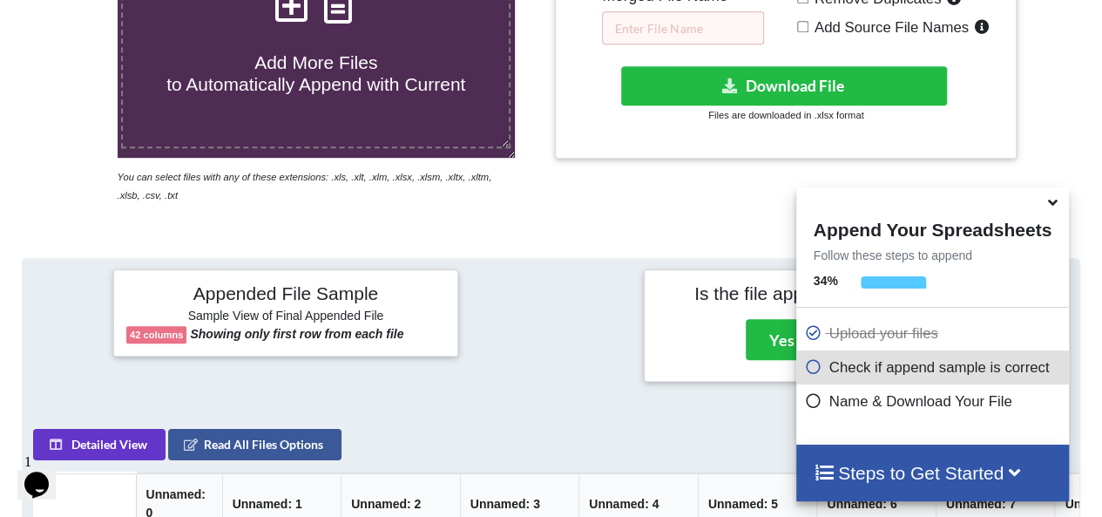
scroll to position [429, 0]
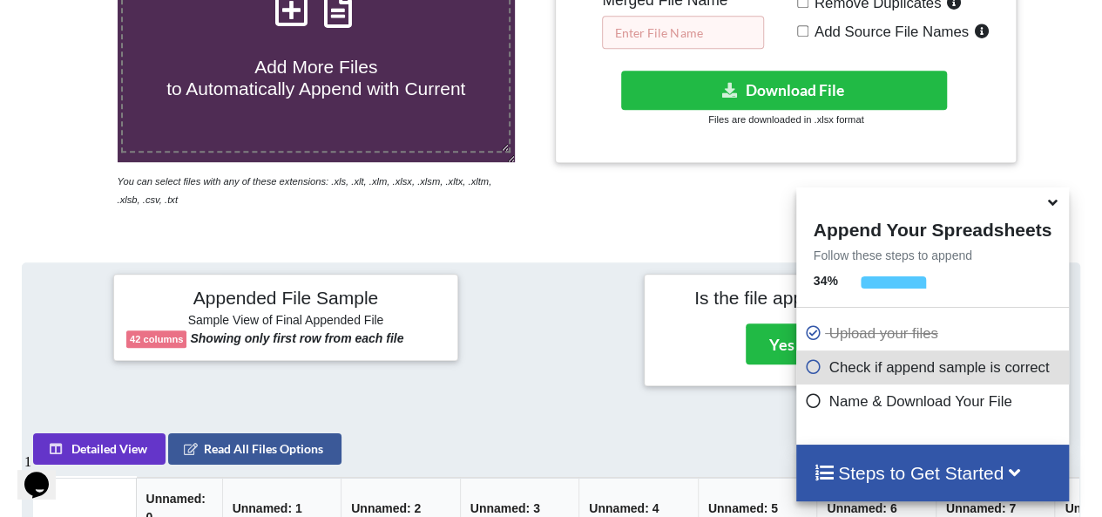
click at [638, 32] on input "text" at bounding box center [683, 32] width 162 height 33
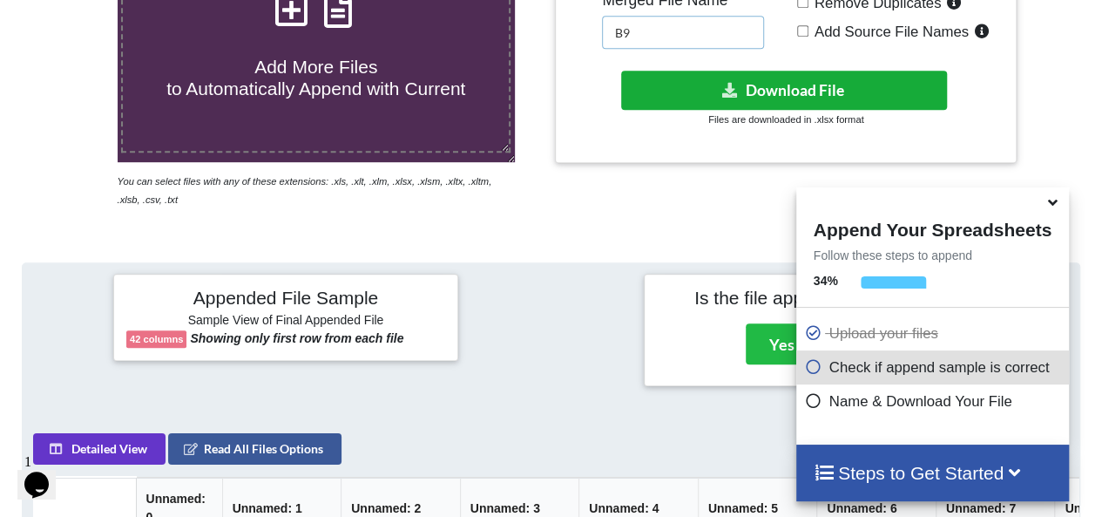
type input "B9"
click at [659, 74] on button "Download File" at bounding box center [784, 90] width 327 height 39
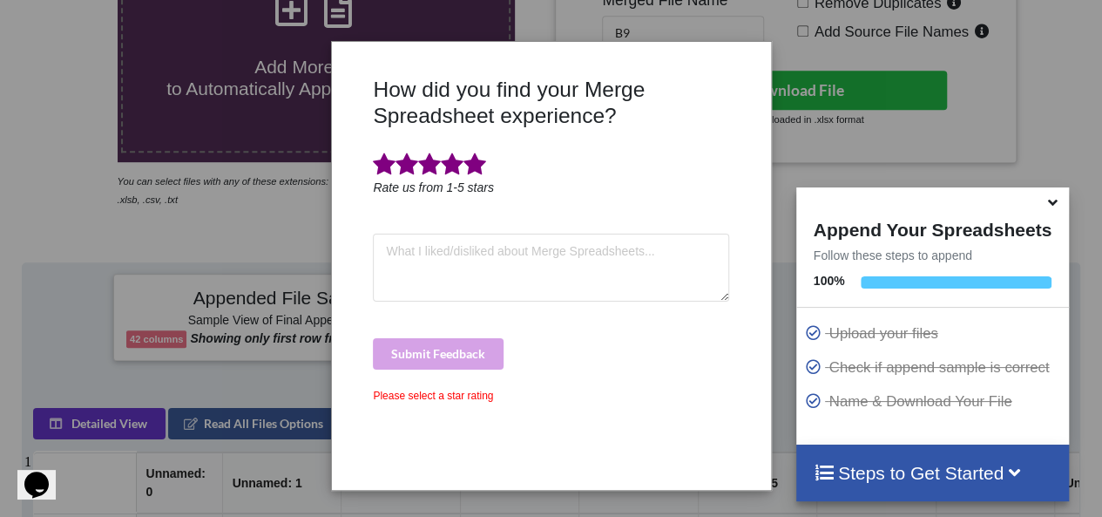
click at [472, 172] on span at bounding box center [474, 164] width 23 height 24
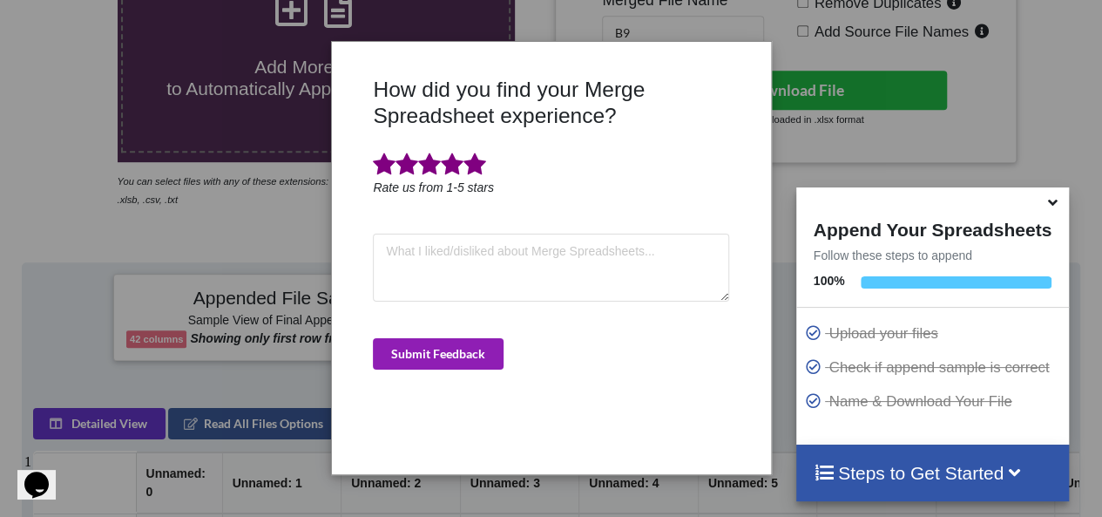
click at [466, 356] on button "Submit Feedback" at bounding box center [438, 353] width 131 height 31
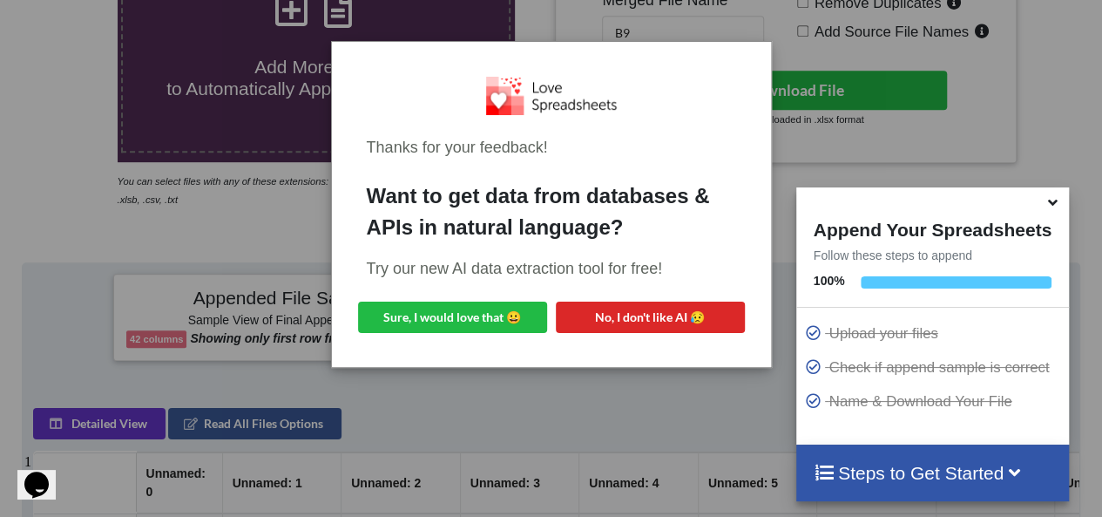
drag, startPoint x: 173, startPoint y: 222, endPoint x: 301, endPoint y: 209, distance: 128.7
click at [173, 222] on div "Thanks for your feedback! Want to get data from databases & APIs in natural lan…" at bounding box center [551, 258] width 1102 height 517
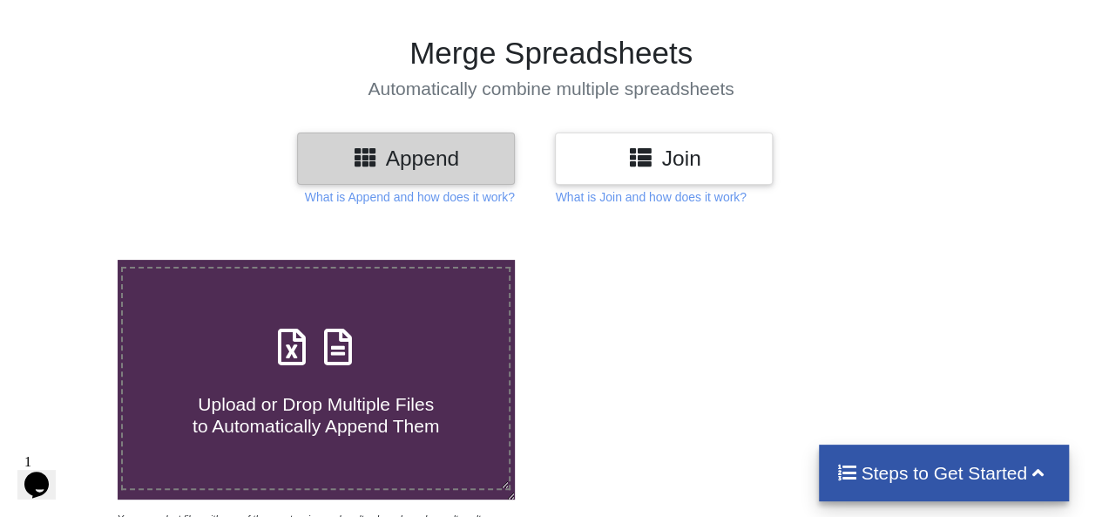
type input "C:\fakepath\7503 Road Coverage - TMR.xlsx"
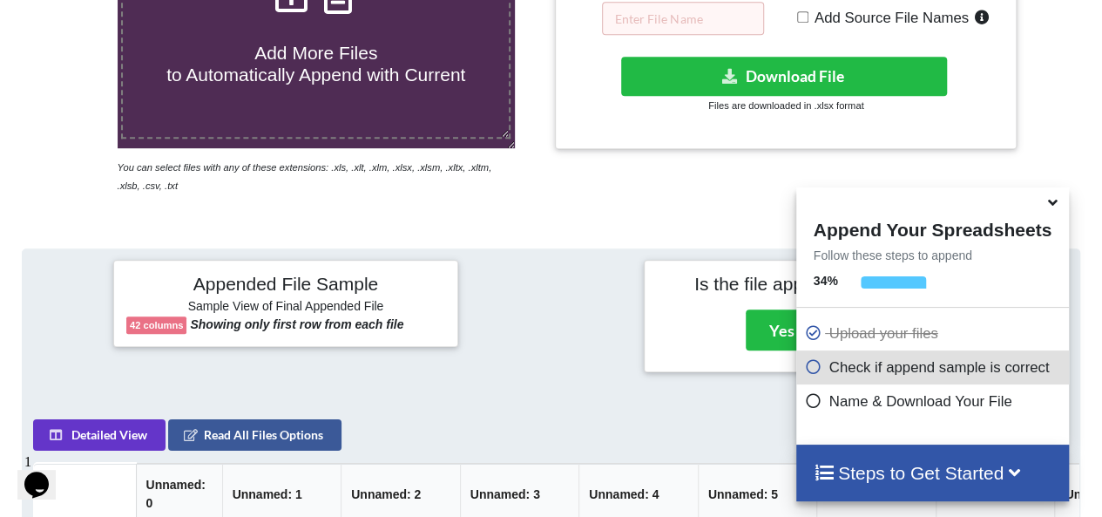
scroll to position [341, 0]
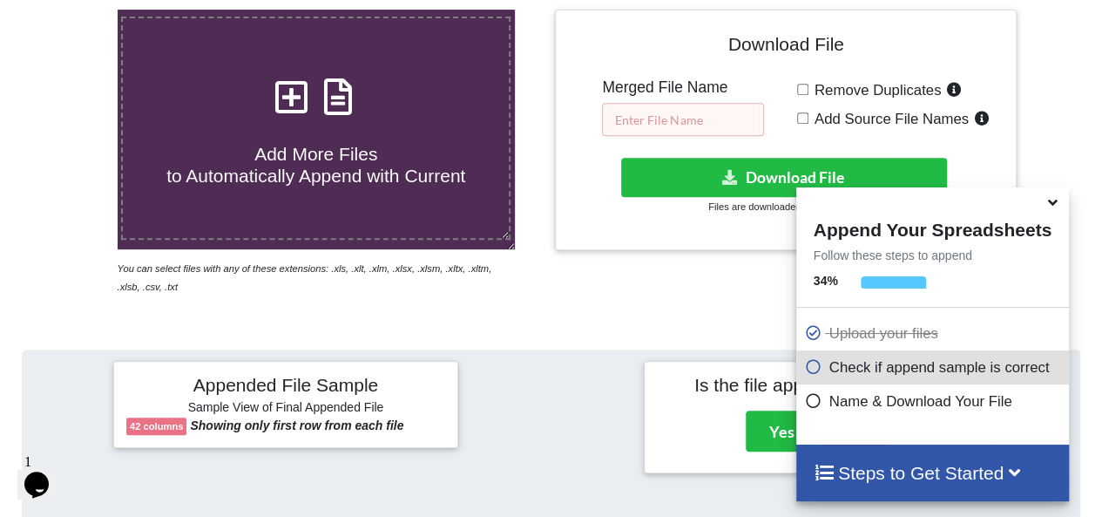
click at [707, 123] on input "text" at bounding box center [683, 119] width 162 height 33
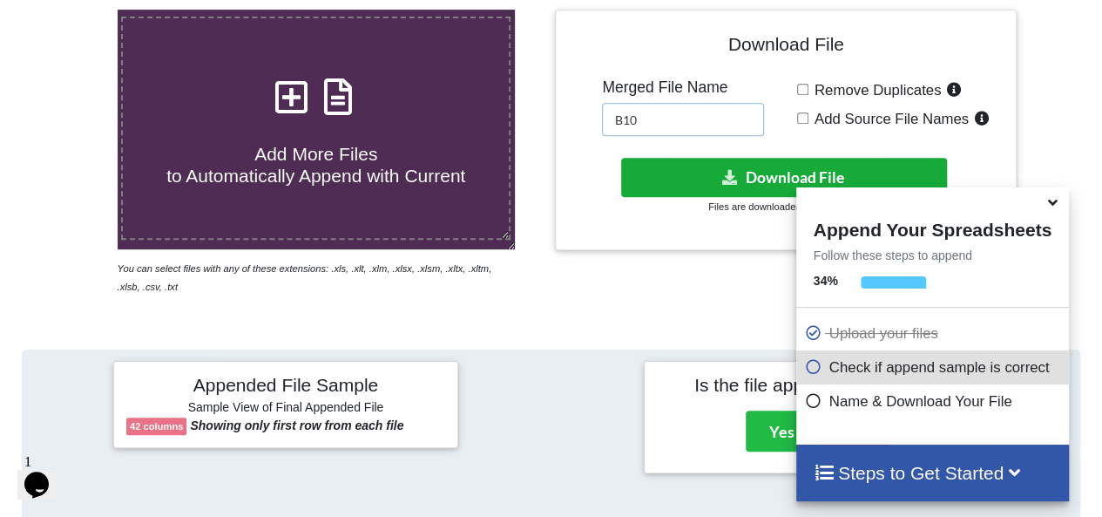
type input "B10"
click at [702, 172] on button "Download File" at bounding box center [784, 177] width 327 height 39
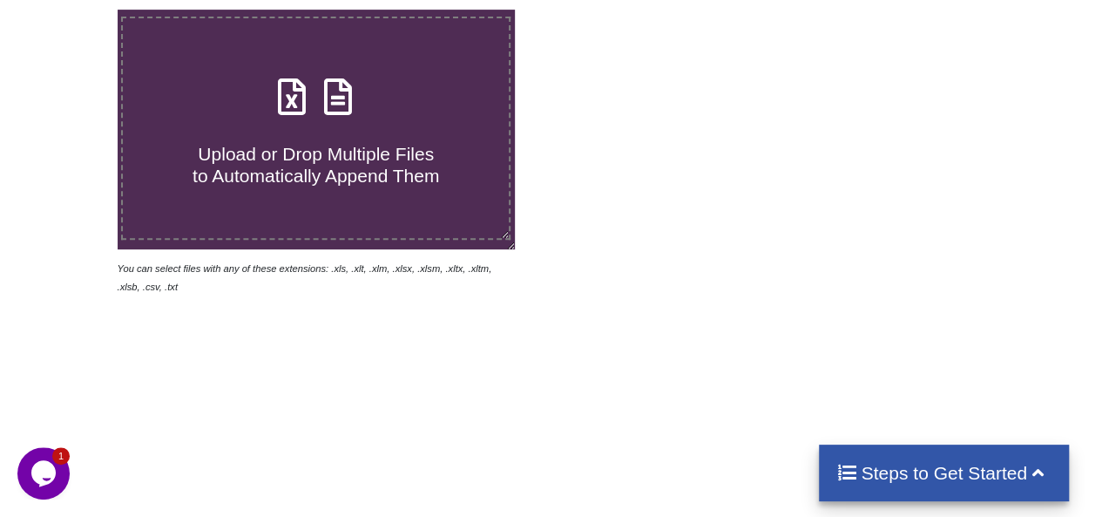
type input "C:\fakepath\B10.xlsx"
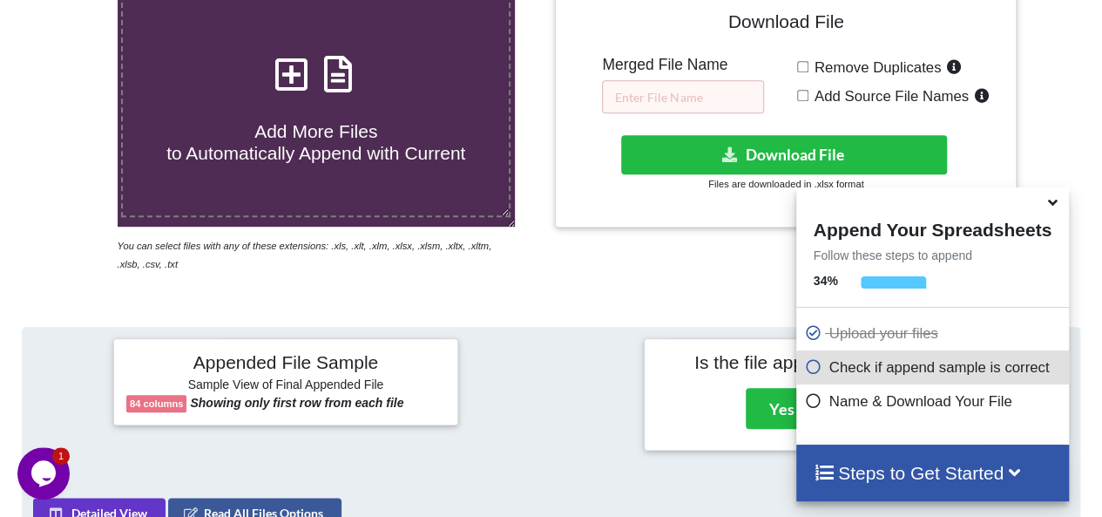
scroll to position [341, 0]
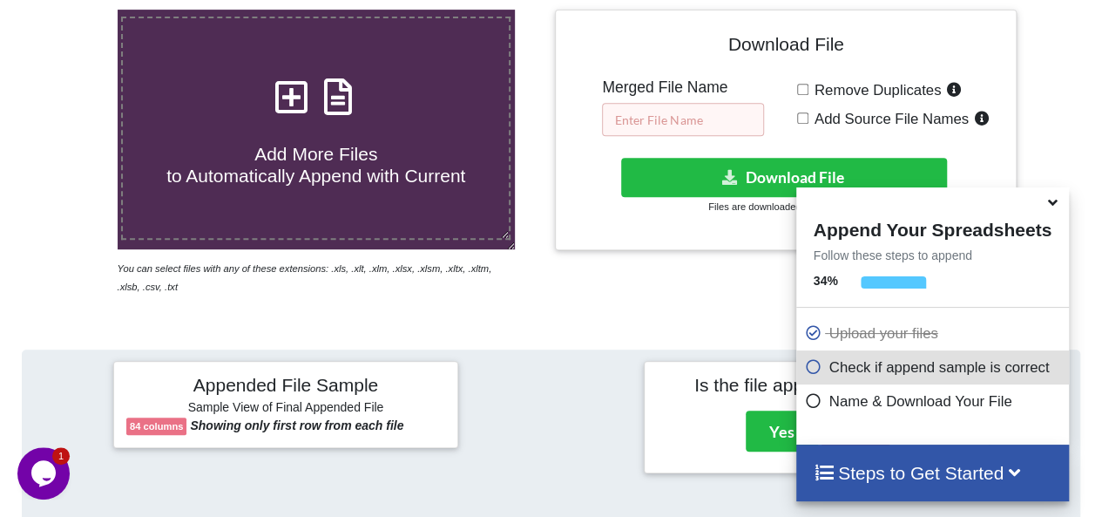
click at [692, 125] on input "text" at bounding box center [683, 119] width 162 height 33
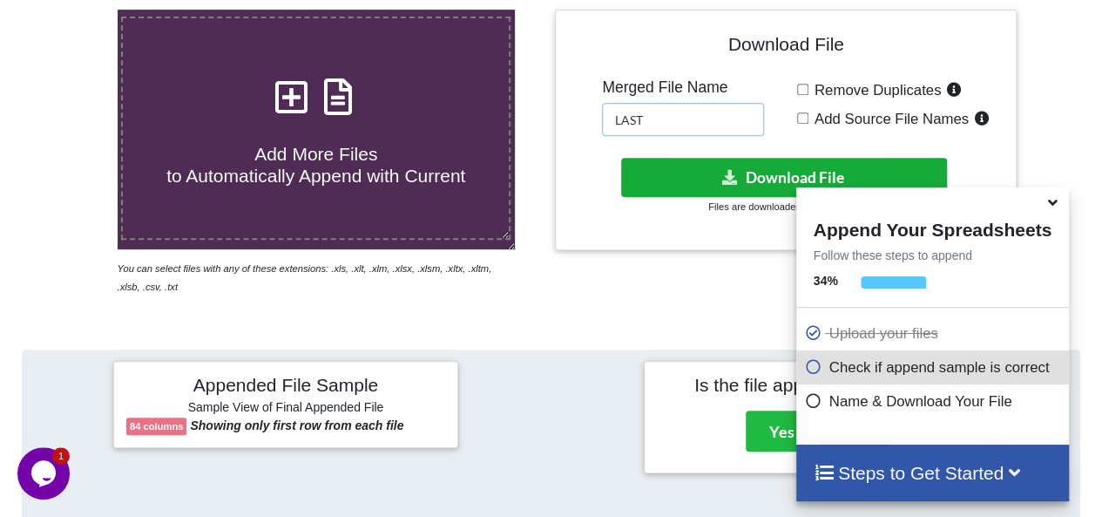
type input "LAST"
click at [717, 182] on button "Download File" at bounding box center [784, 177] width 327 height 39
